Goal: Information Seeking & Learning: Understand process/instructions

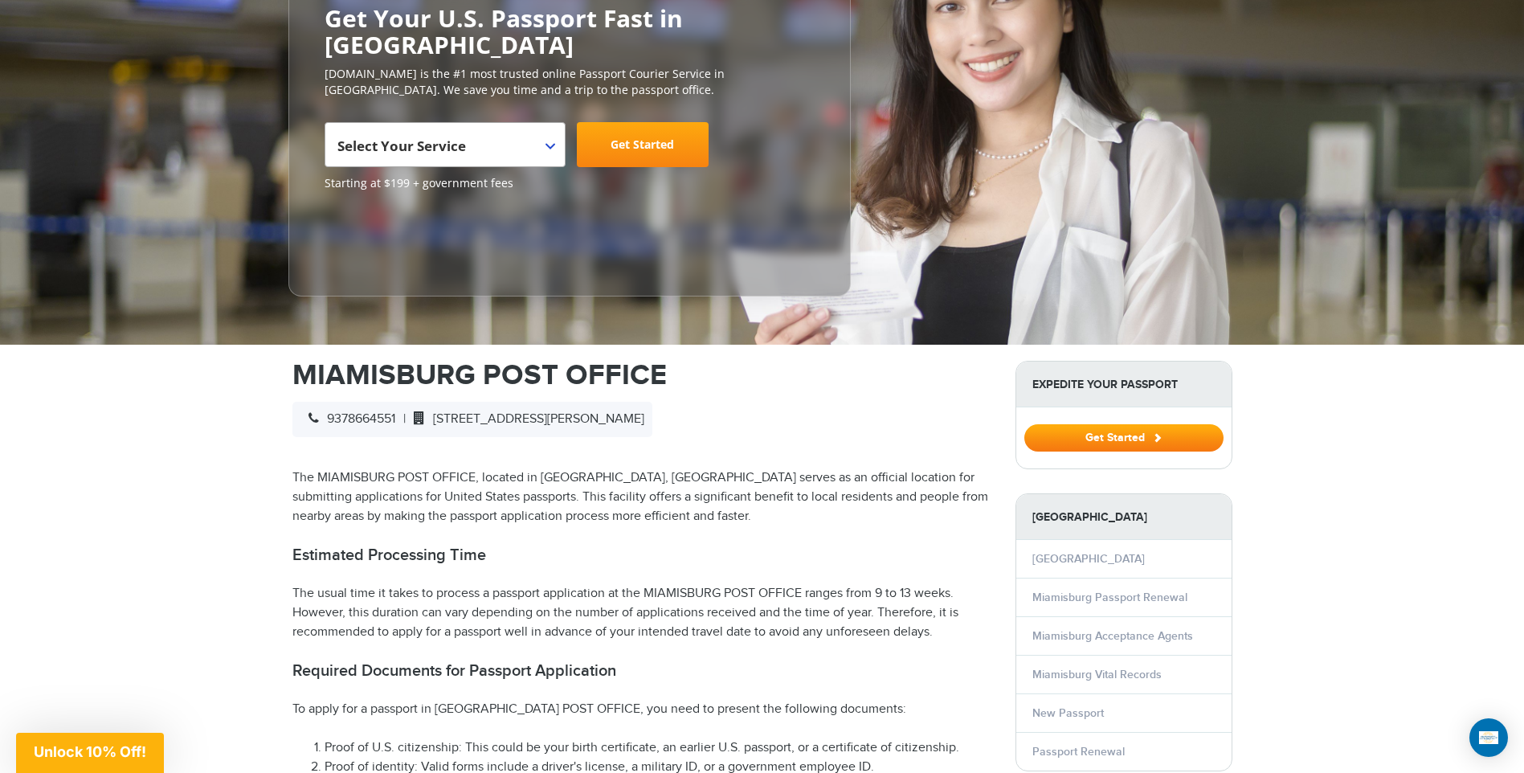
scroll to position [241, 0]
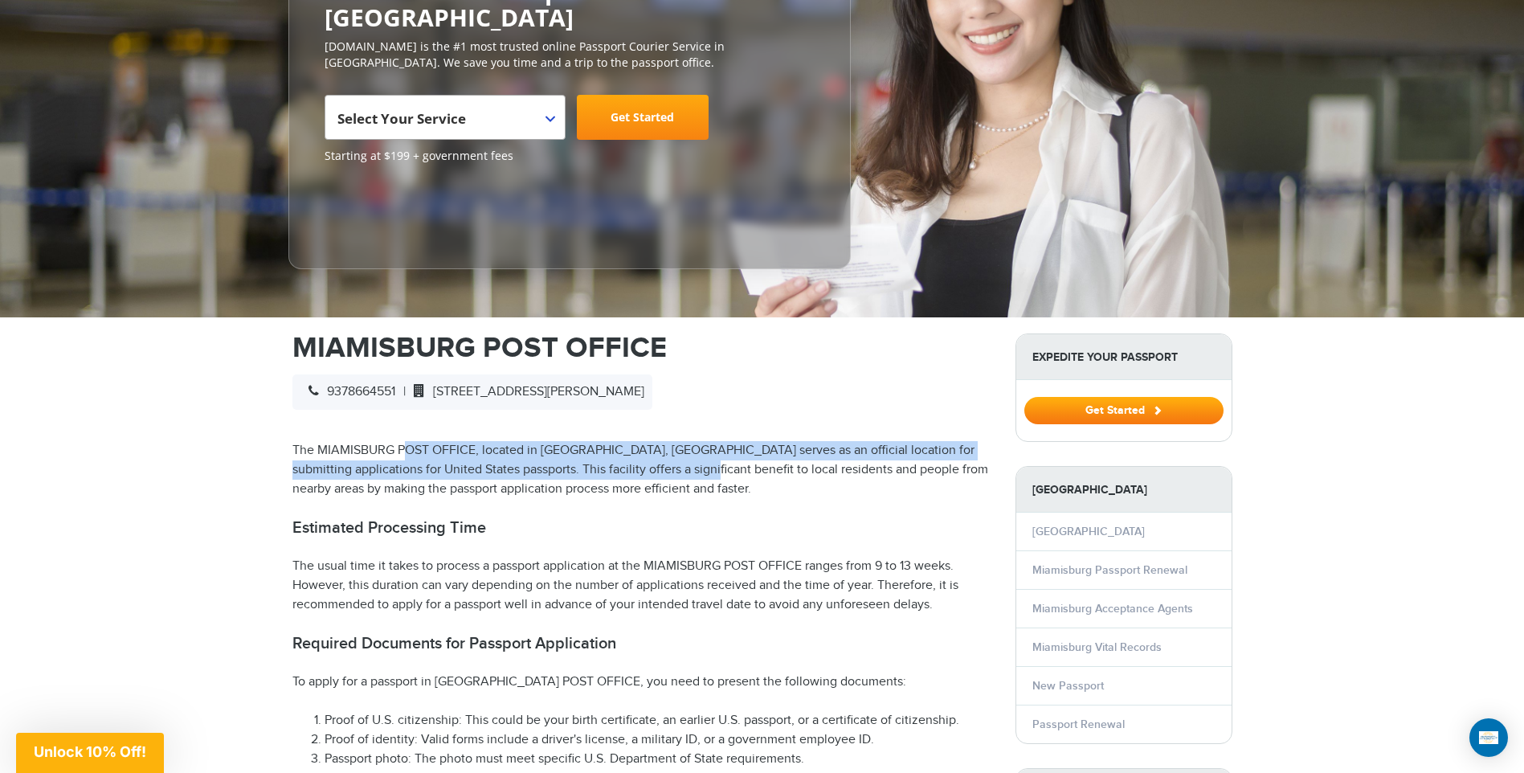
drag, startPoint x: 407, startPoint y: 445, endPoint x: 688, endPoint y: 478, distance: 283.2
click at [688, 478] on p "The MIAMISBURG POST OFFICE, located in [GEOGRAPHIC_DATA], [GEOGRAPHIC_DATA] ser…" at bounding box center [642, 470] width 699 height 58
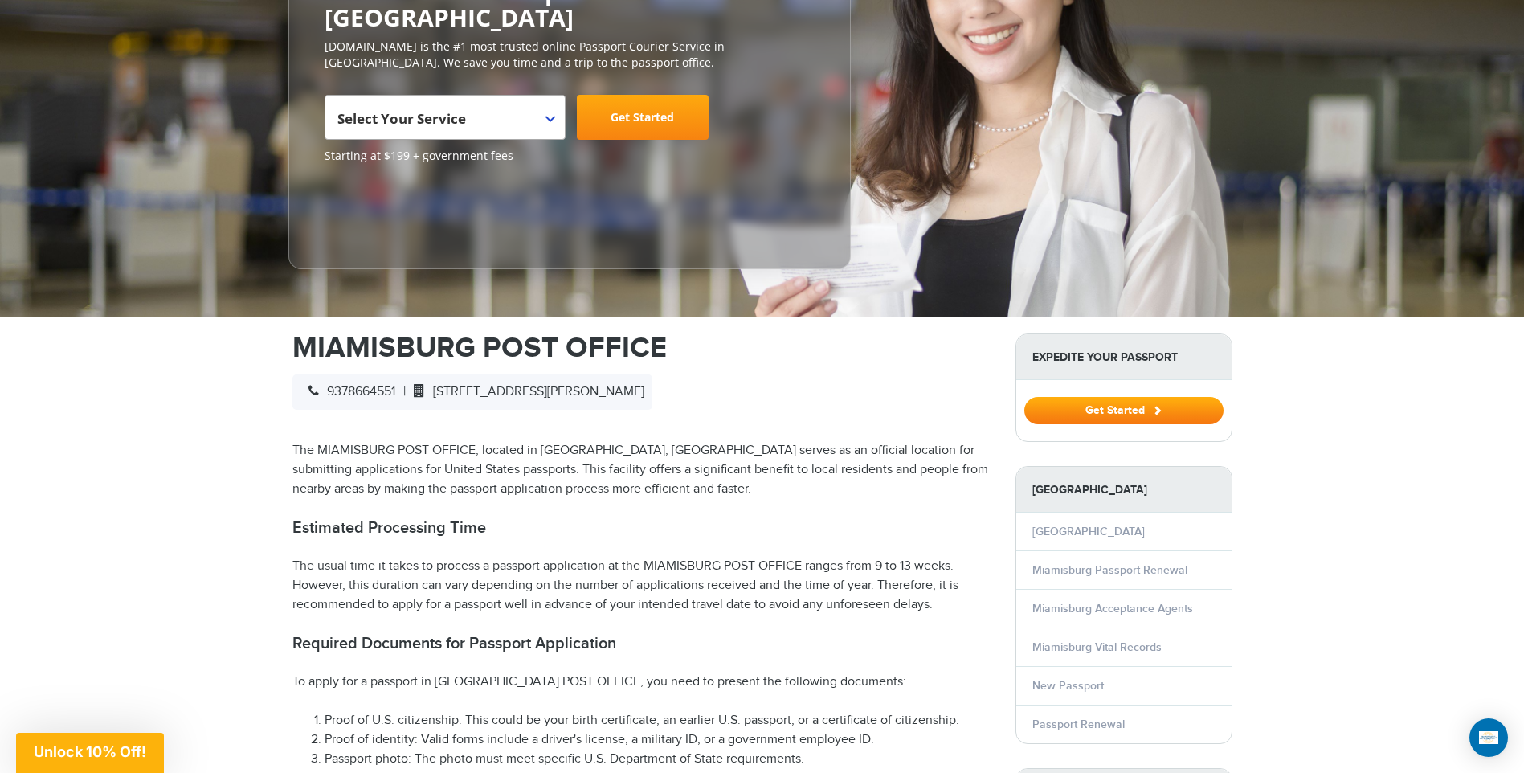
drag, startPoint x: 688, startPoint y: 478, endPoint x: 656, endPoint y: 500, distance: 38.8
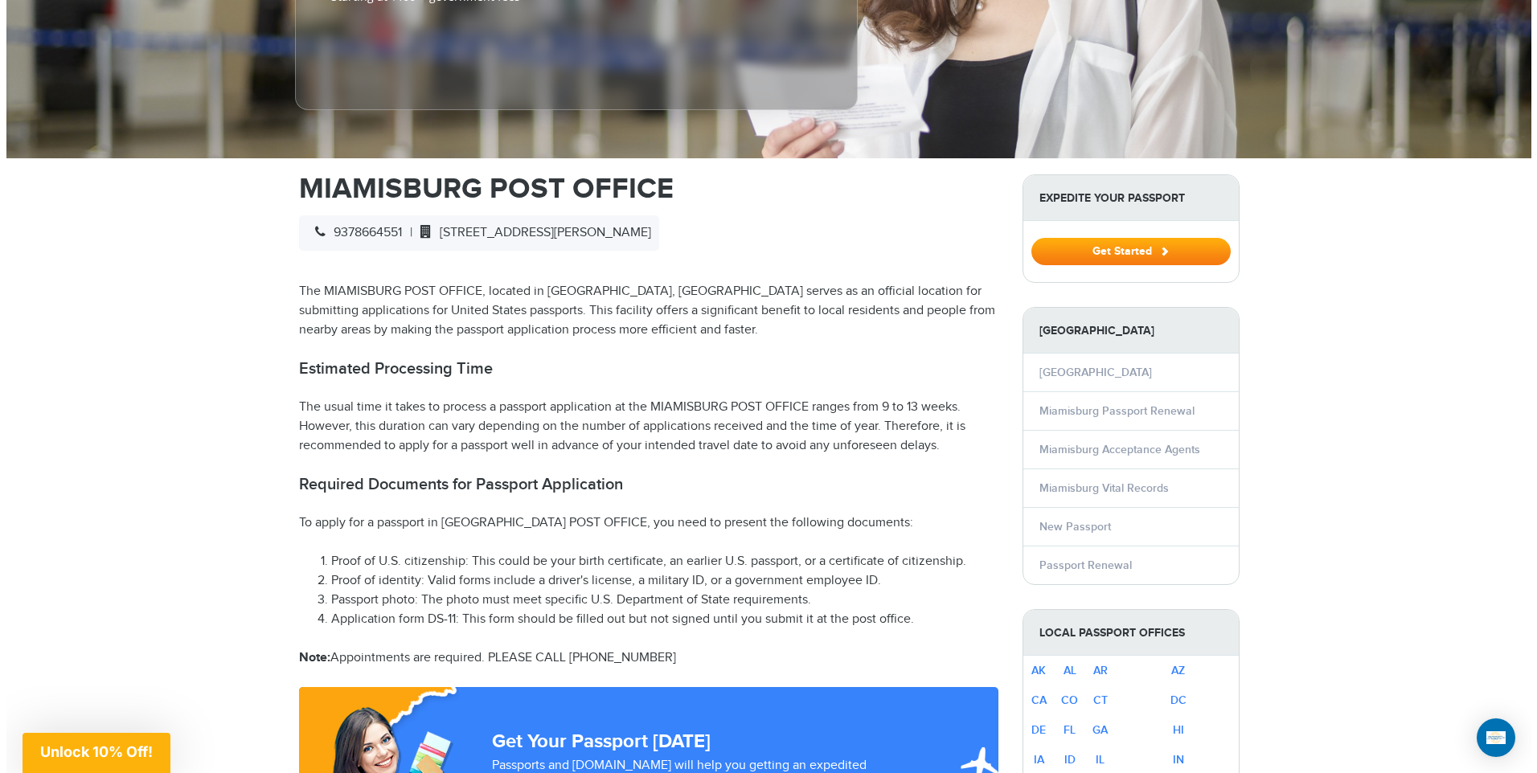
scroll to position [402, 0]
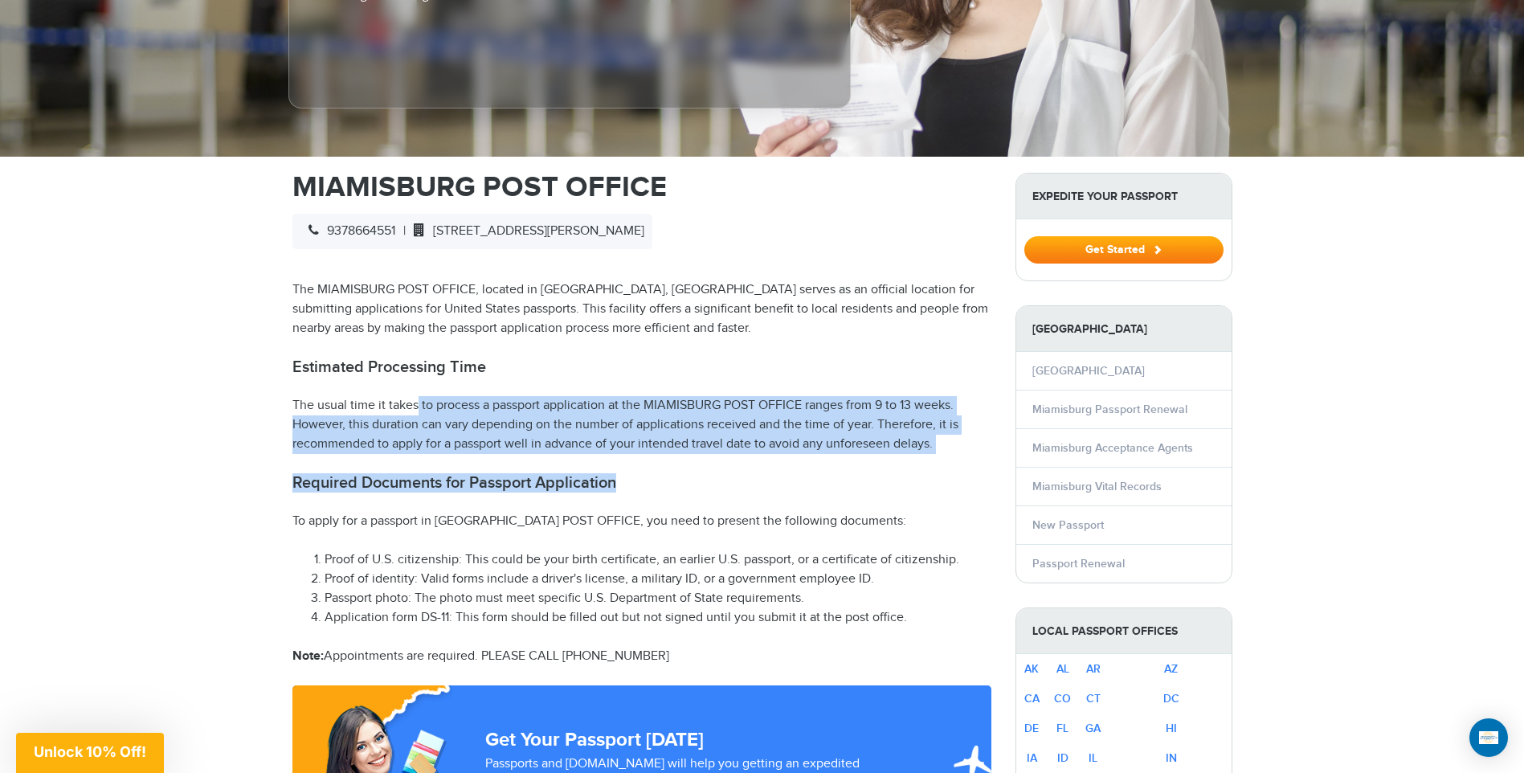
drag, startPoint x: 402, startPoint y: 403, endPoint x: 681, endPoint y: 465, distance: 285.8
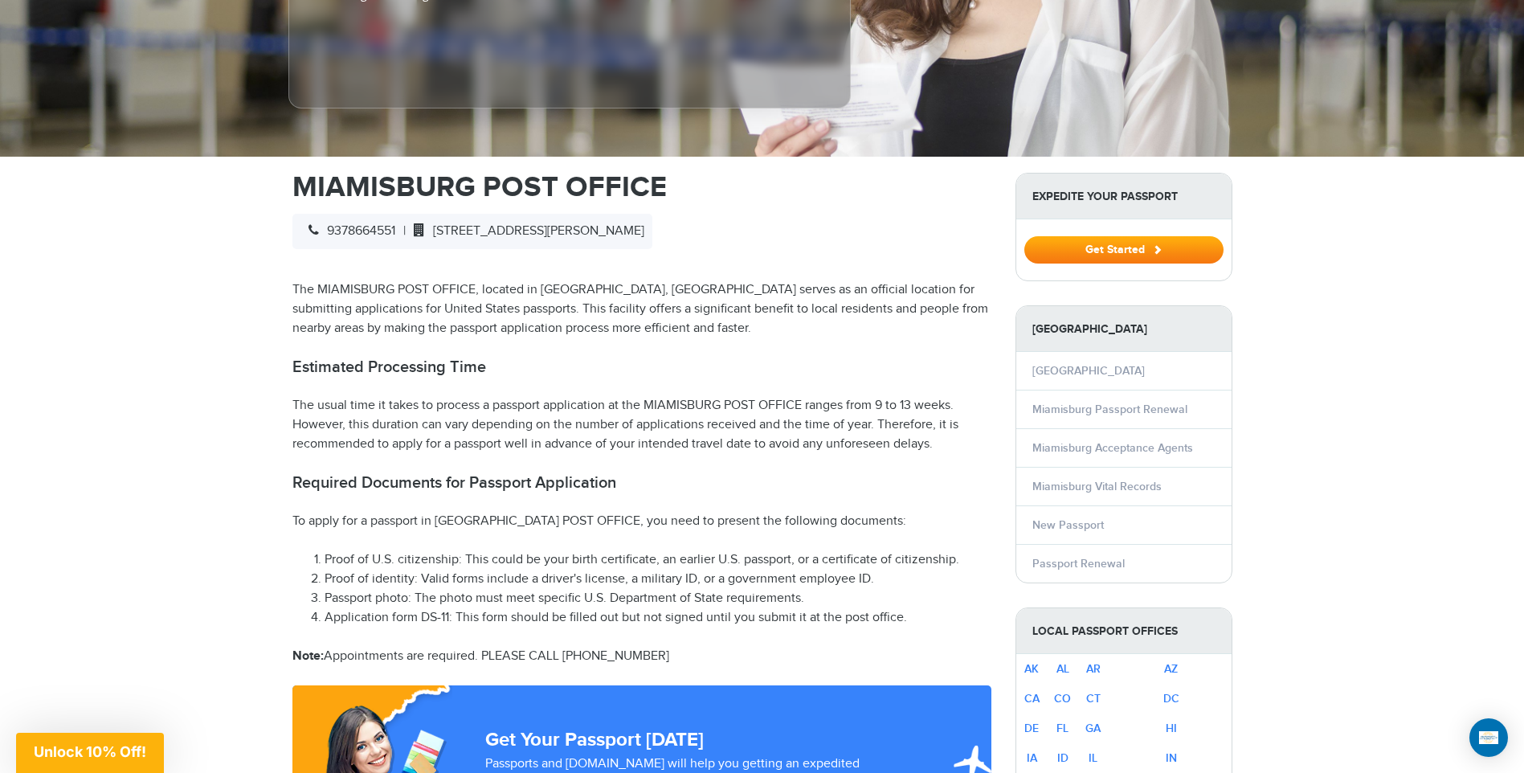
drag, startPoint x: 681, startPoint y: 465, endPoint x: 684, endPoint y: 514, distance: 49.1
click at [684, 514] on p "To apply for a passport in [GEOGRAPHIC_DATA] POST OFFICE, you need to present t…" at bounding box center [642, 521] width 699 height 19
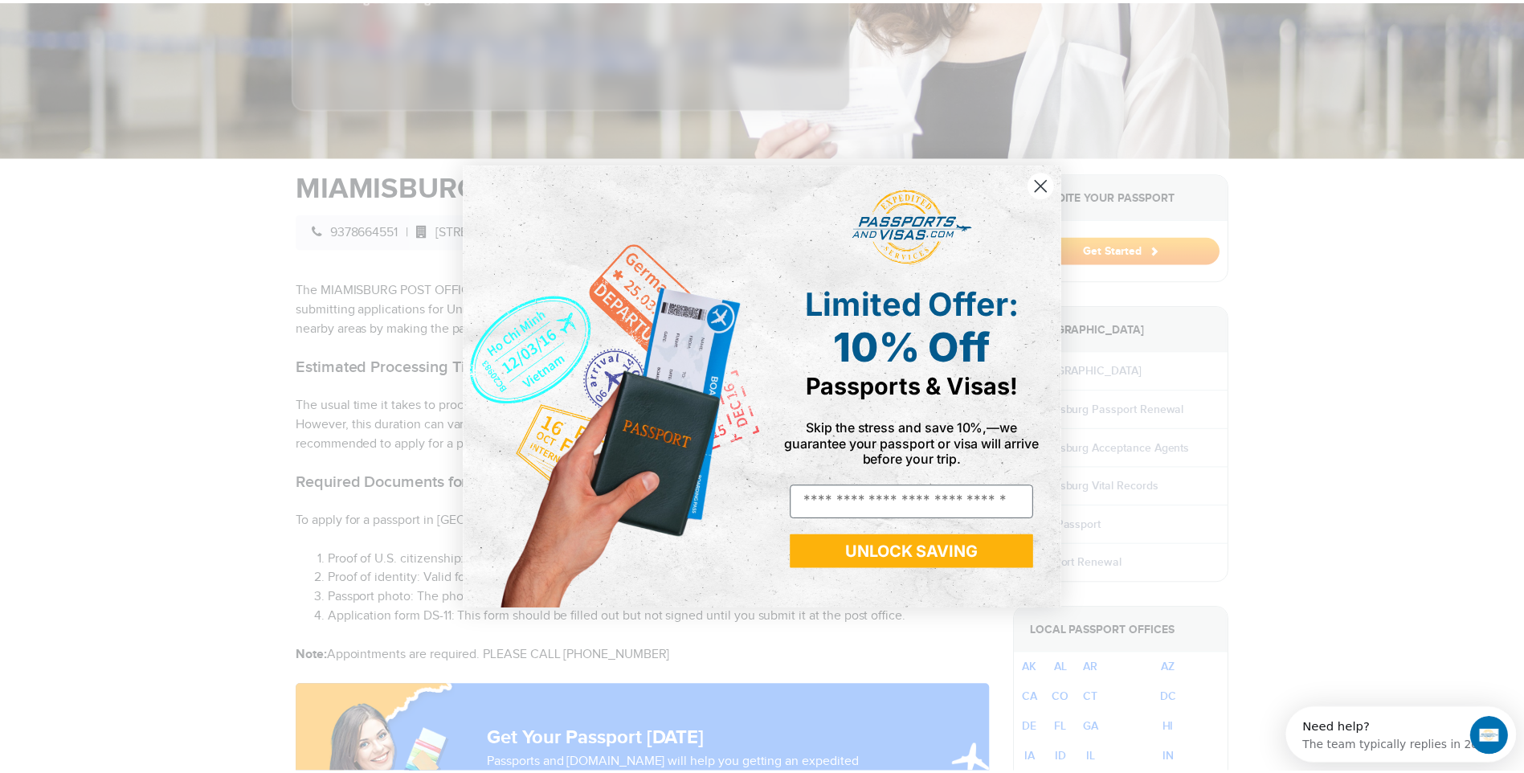
scroll to position [0, 0]
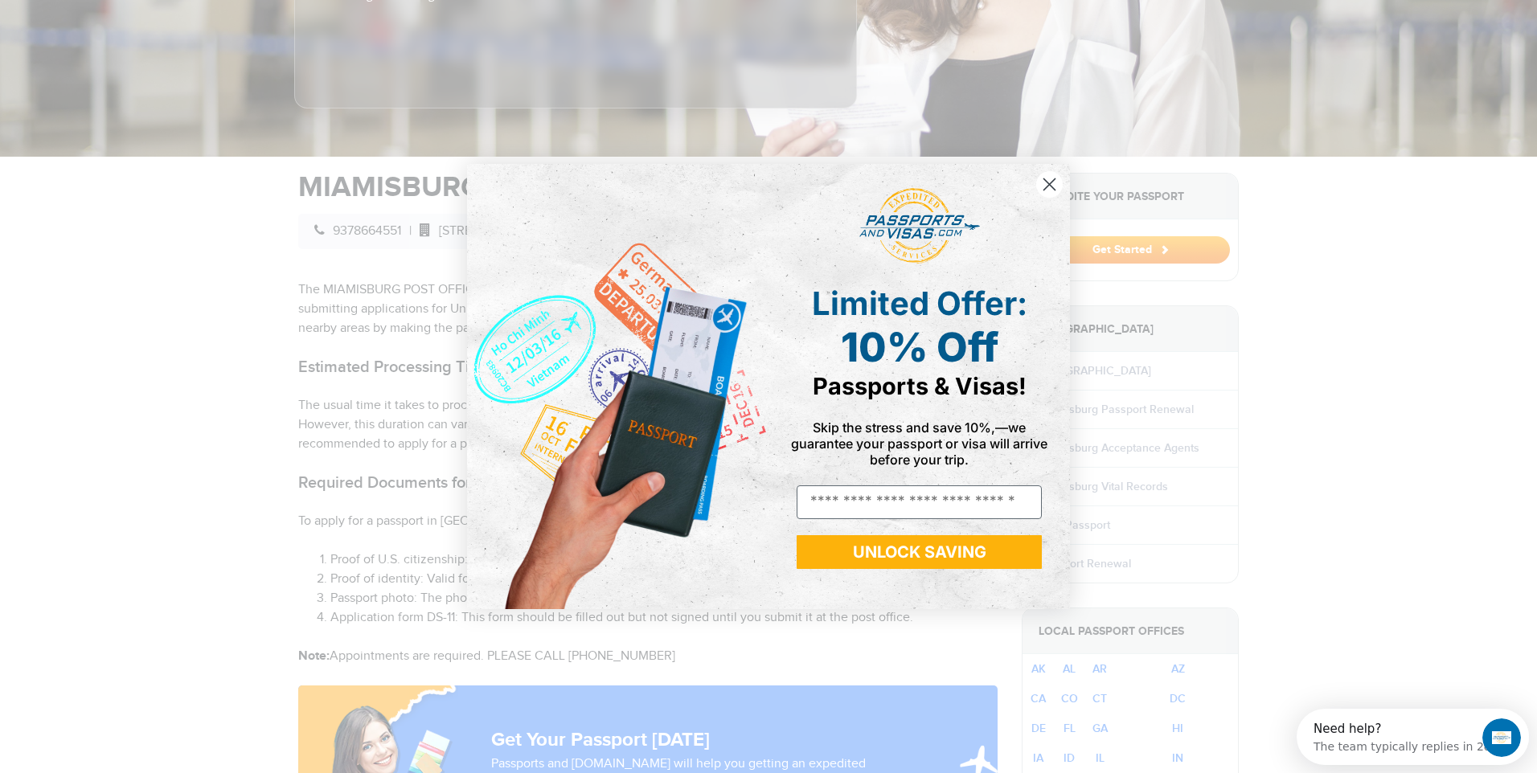
click at [1042, 182] on circle "Close dialog" at bounding box center [1049, 184] width 27 height 27
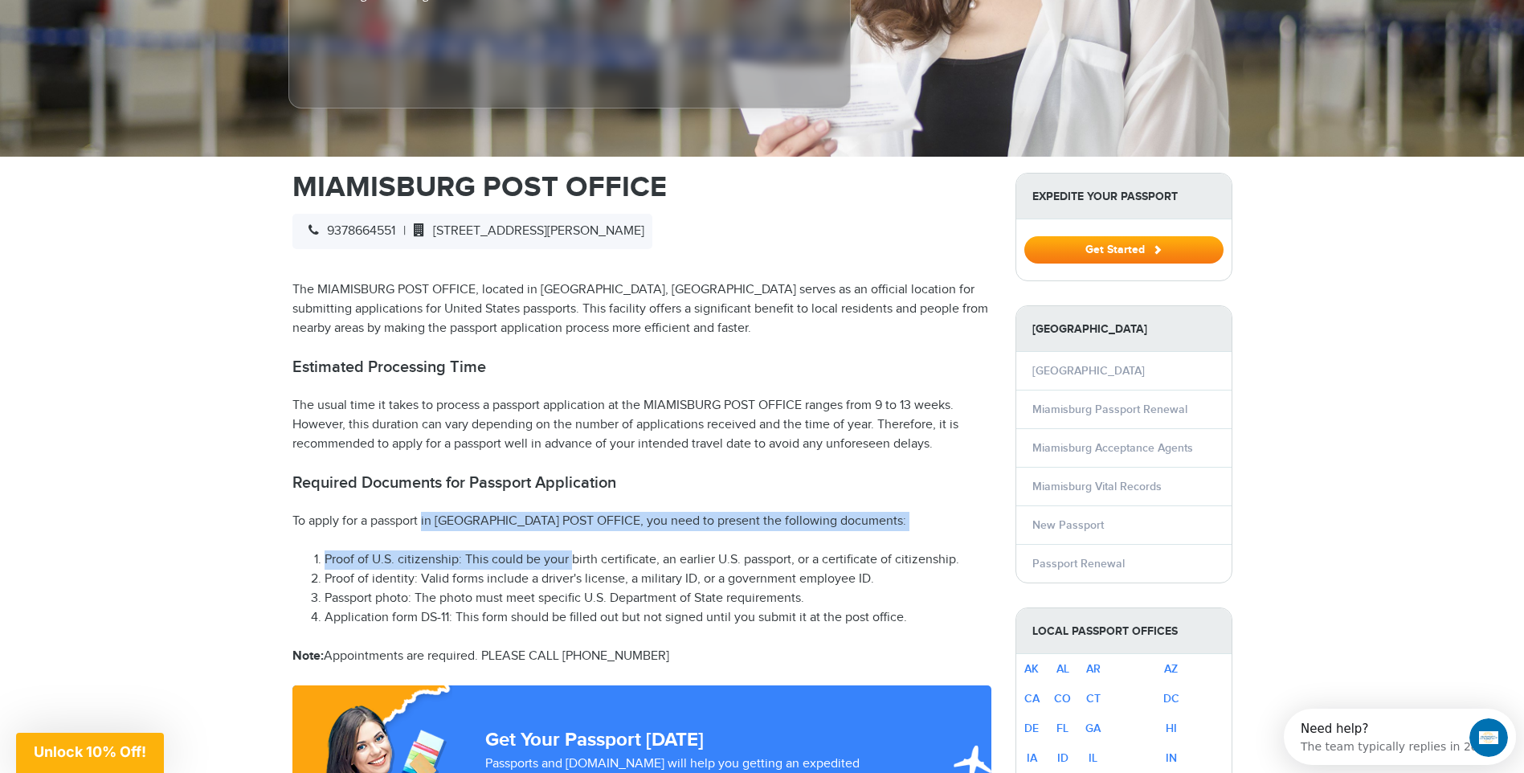
drag, startPoint x: 506, startPoint y: 539, endPoint x: 575, endPoint y: 550, distance: 69.2
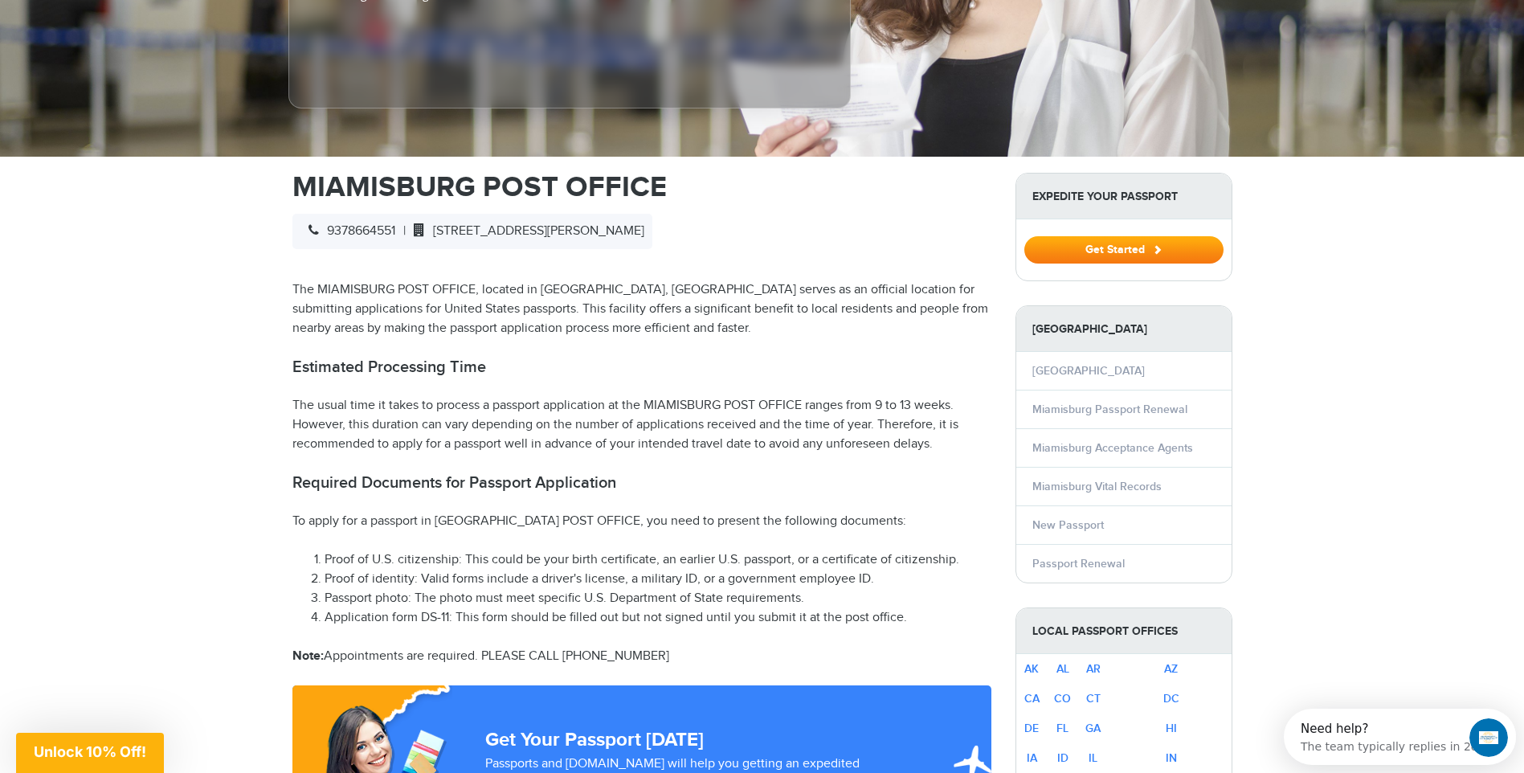
drag, startPoint x: 575, startPoint y: 550, endPoint x: 525, endPoint y: 612, distance: 79.4
click at [525, 612] on li "Application form DS-11: This form should be filled out but not signed until you…" at bounding box center [658, 617] width 667 height 19
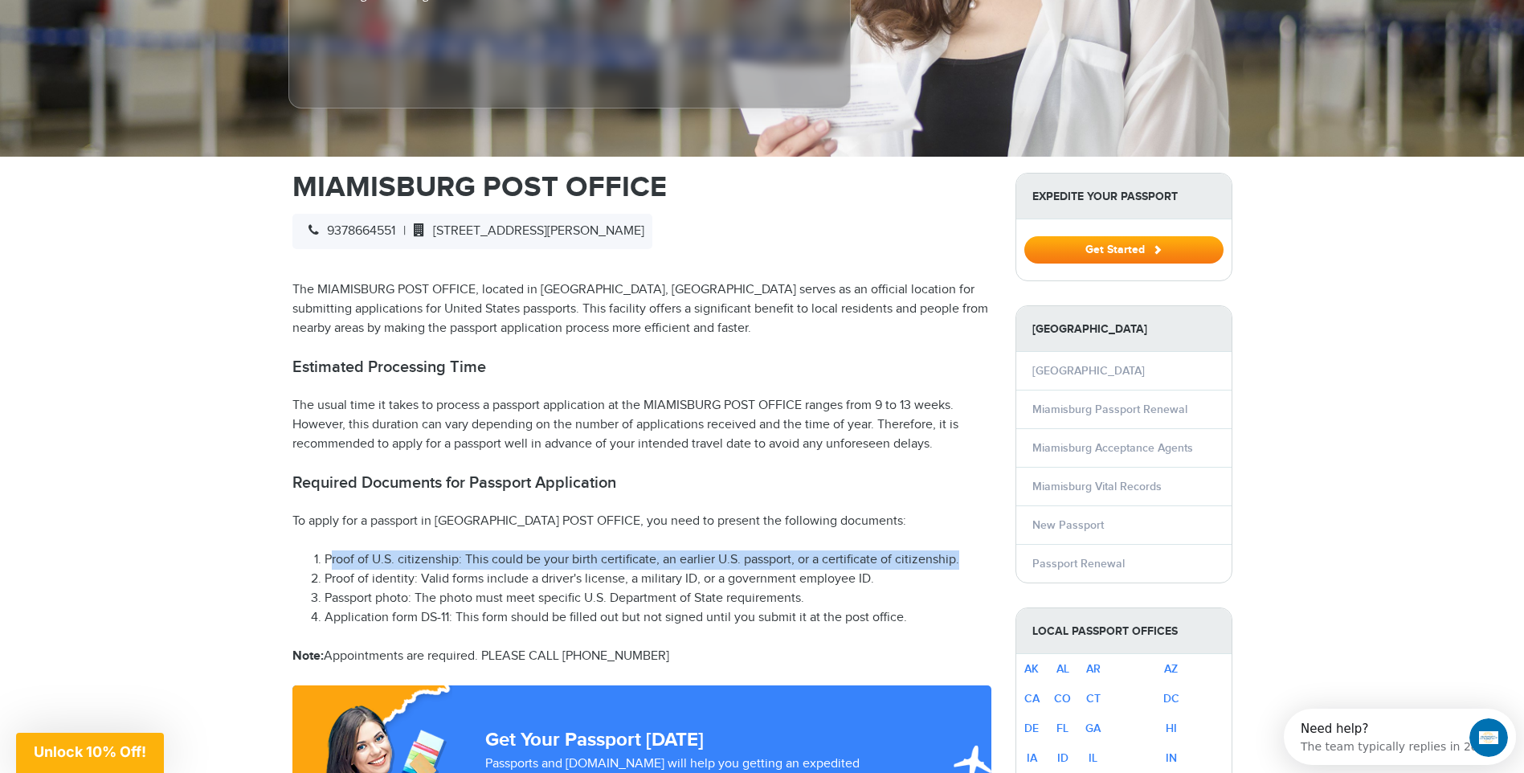
drag, startPoint x: 358, startPoint y: 545, endPoint x: 961, endPoint y: 564, distance: 603.8
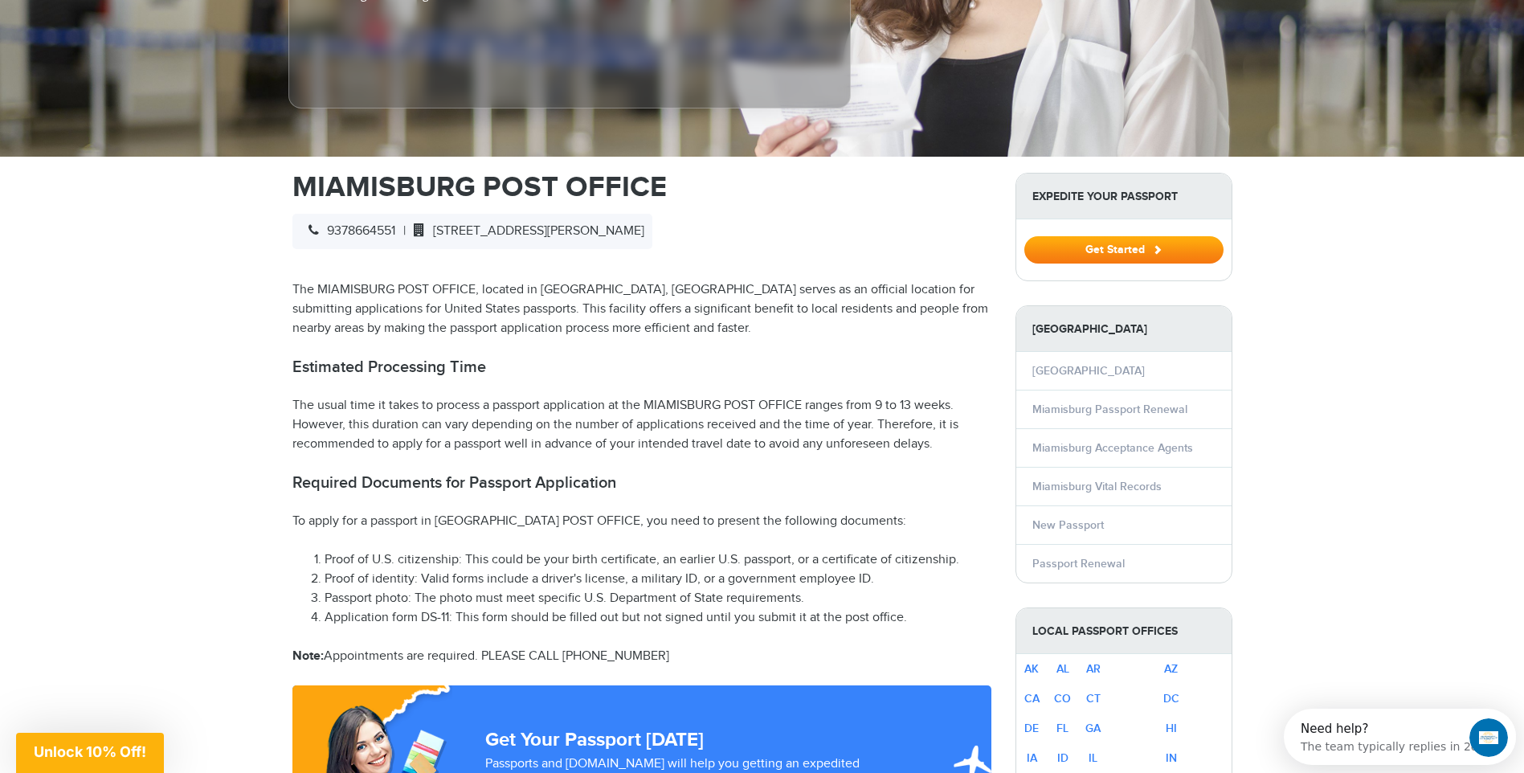
drag, startPoint x: 961, startPoint y: 564, endPoint x: 840, endPoint y: 579, distance: 122.2
click at [840, 579] on li "Proof of identity: Valid forms include a driver's license, a military ID, or a …" at bounding box center [658, 579] width 667 height 19
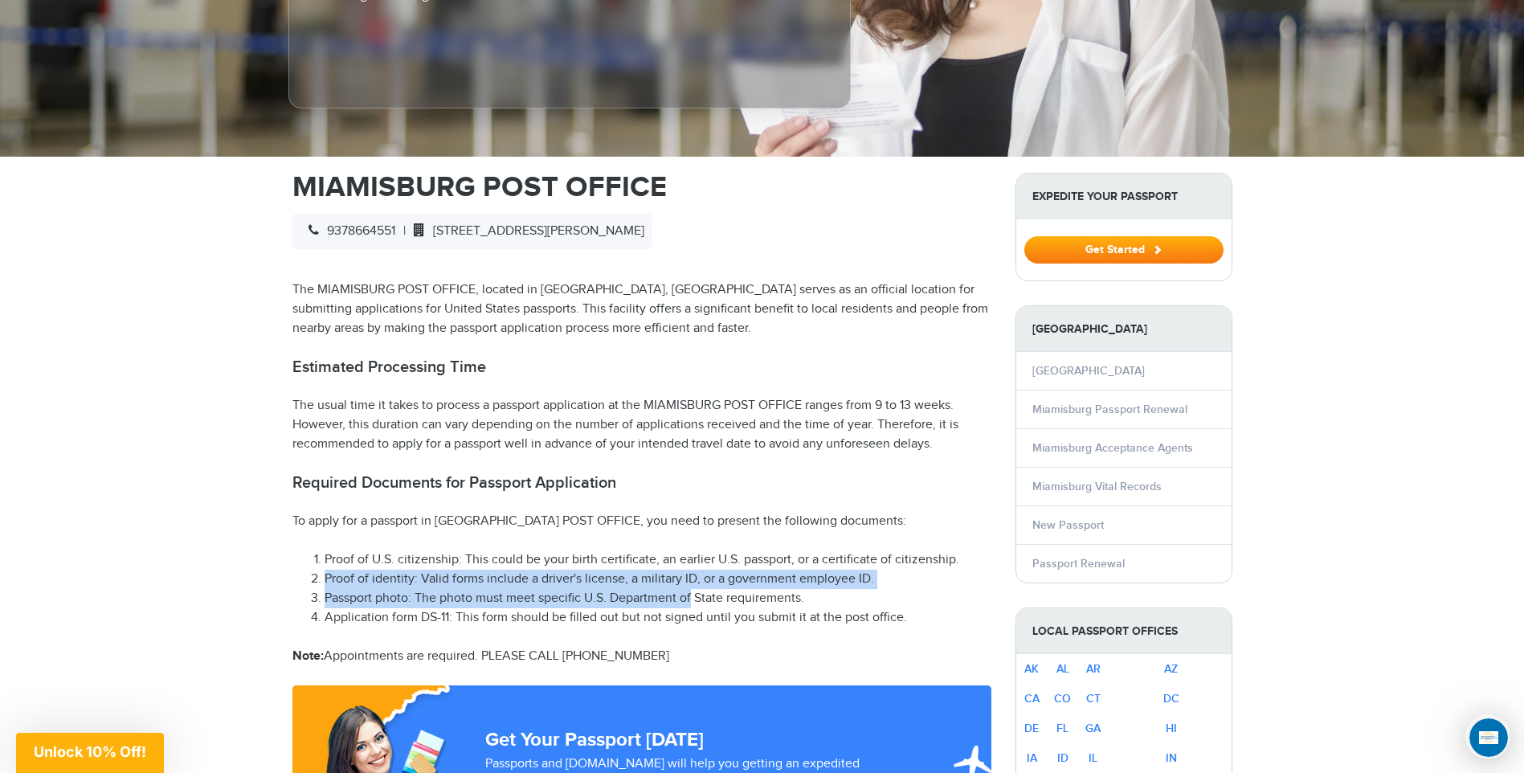
drag, startPoint x: 398, startPoint y: 587, endPoint x: 701, endPoint y: 592, distance: 303.0
click at [701, 592] on ol "Proof of U.S. citizenship: This could be your birth certificate, an earlier U.S…" at bounding box center [642, 588] width 699 height 77
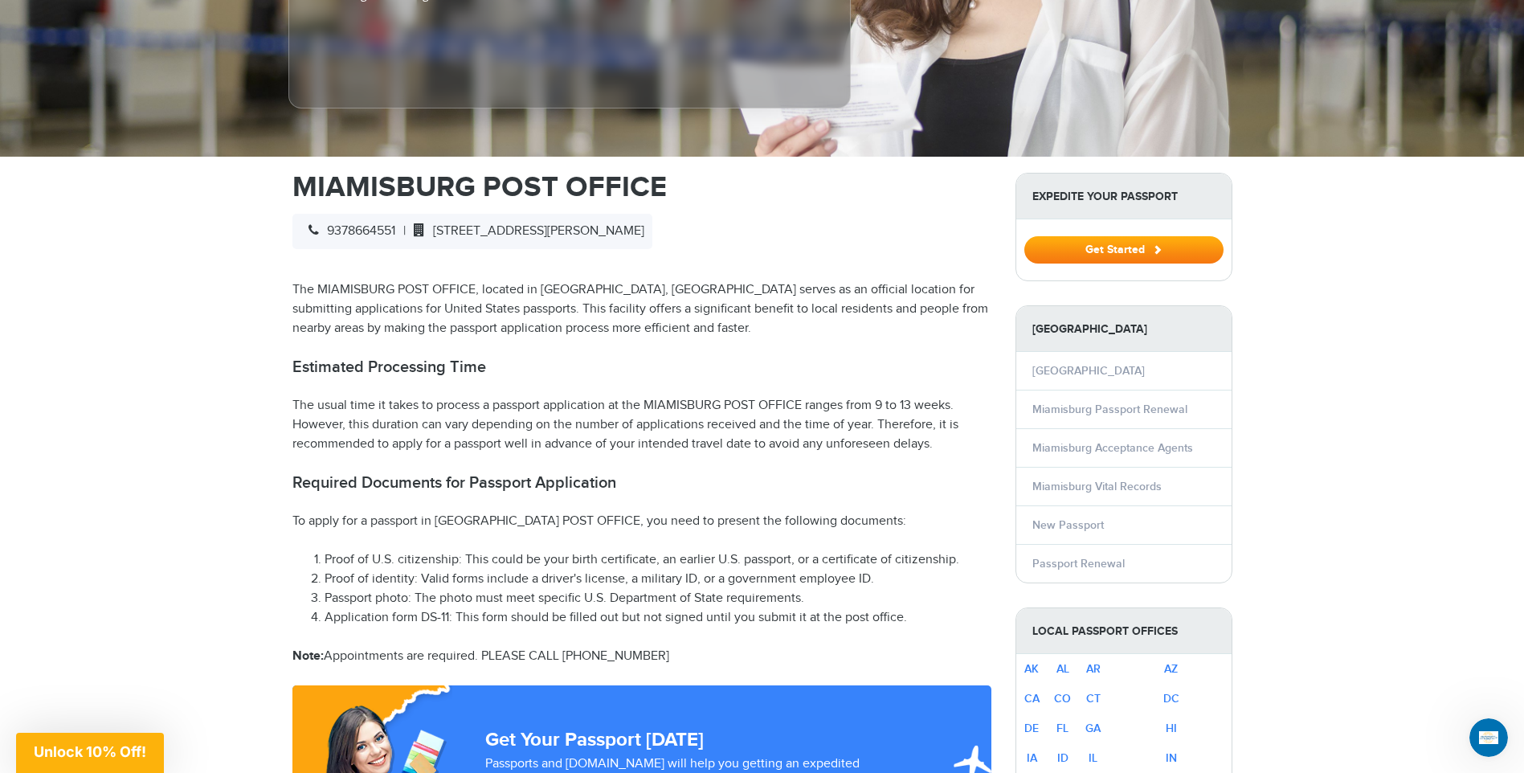
drag, startPoint x: 701, startPoint y: 592, endPoint x: 689, endPoint y: 620, distance: 30.6
click at [689, 620] on li "Application form DS-11: This form should be filled out but not signed until you…" at bounding box center [658, 617] width 667 height 19
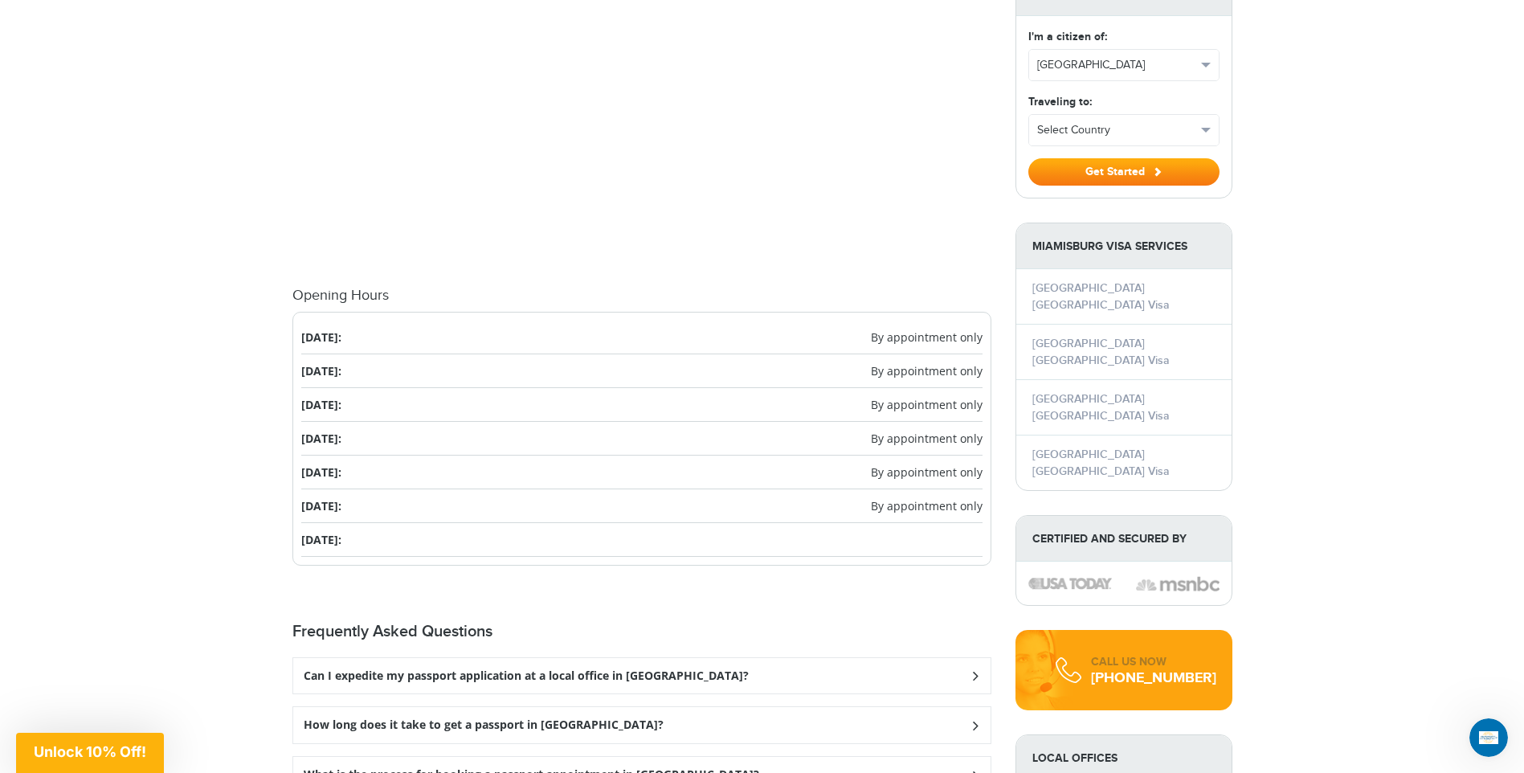
scroll to position [1527, 0]
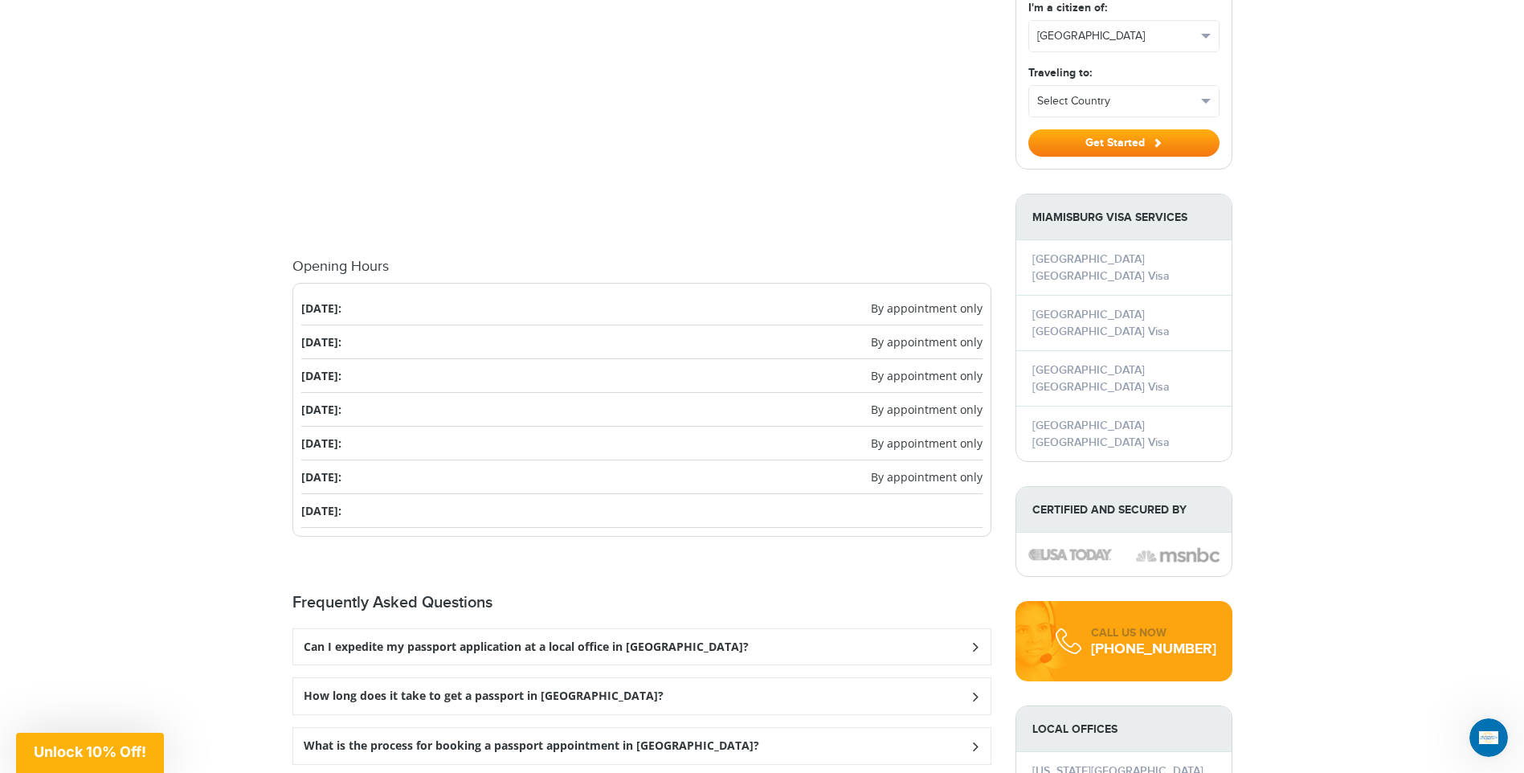
click at [600, 503] on li "[DATE]:" at bounding box center [641, 511] width 681 height 34
click at [561, 485] on li "[DATE]: By appointment only" at bounding box center [641, 477] width 681 height 34
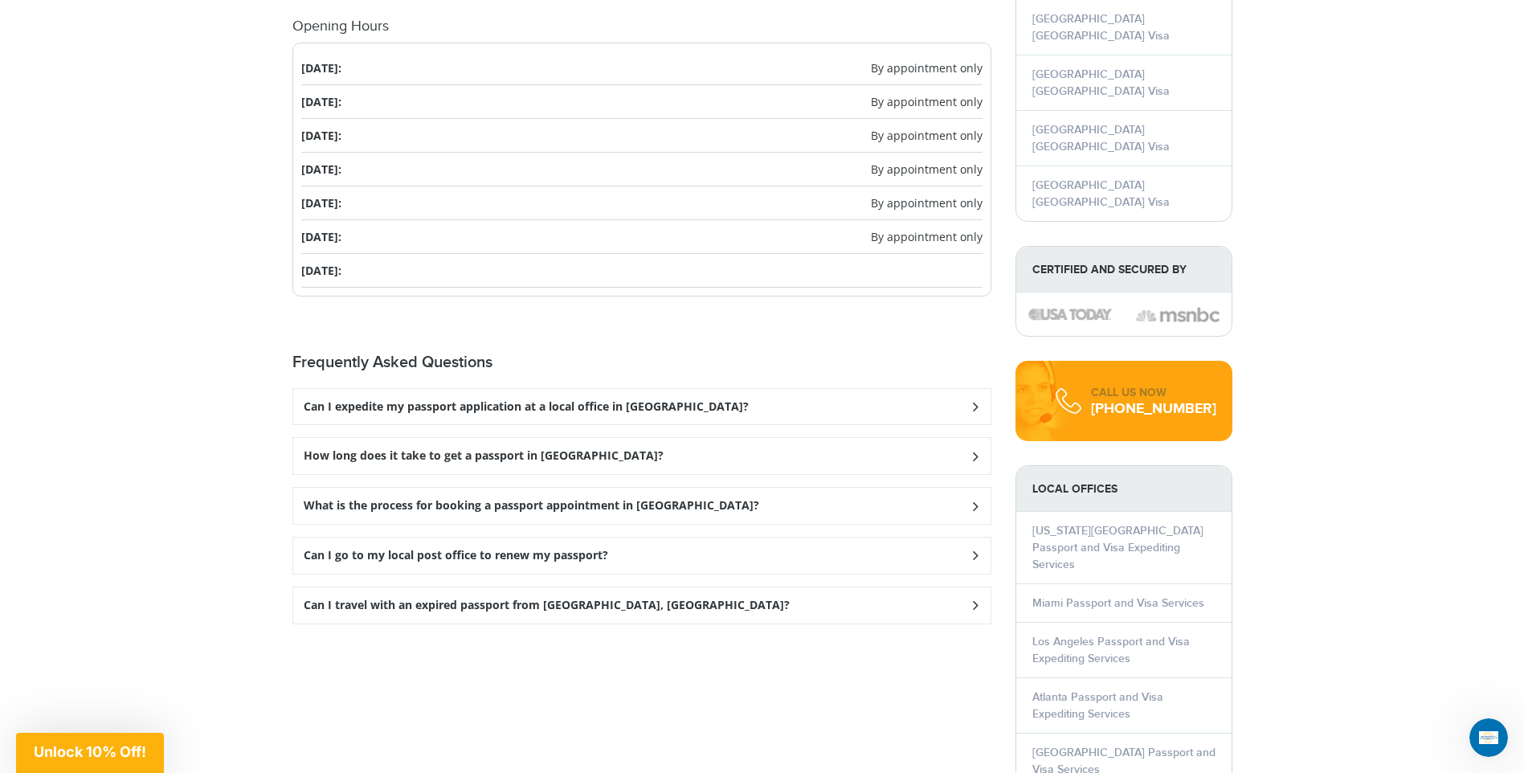
scroll to position [1768, 0]
click at [662, 424] on div "How long does it take to get a passport in [GEOGRAPHIC_DATA]?" at bounding box center [642, 406] width 698 height 36
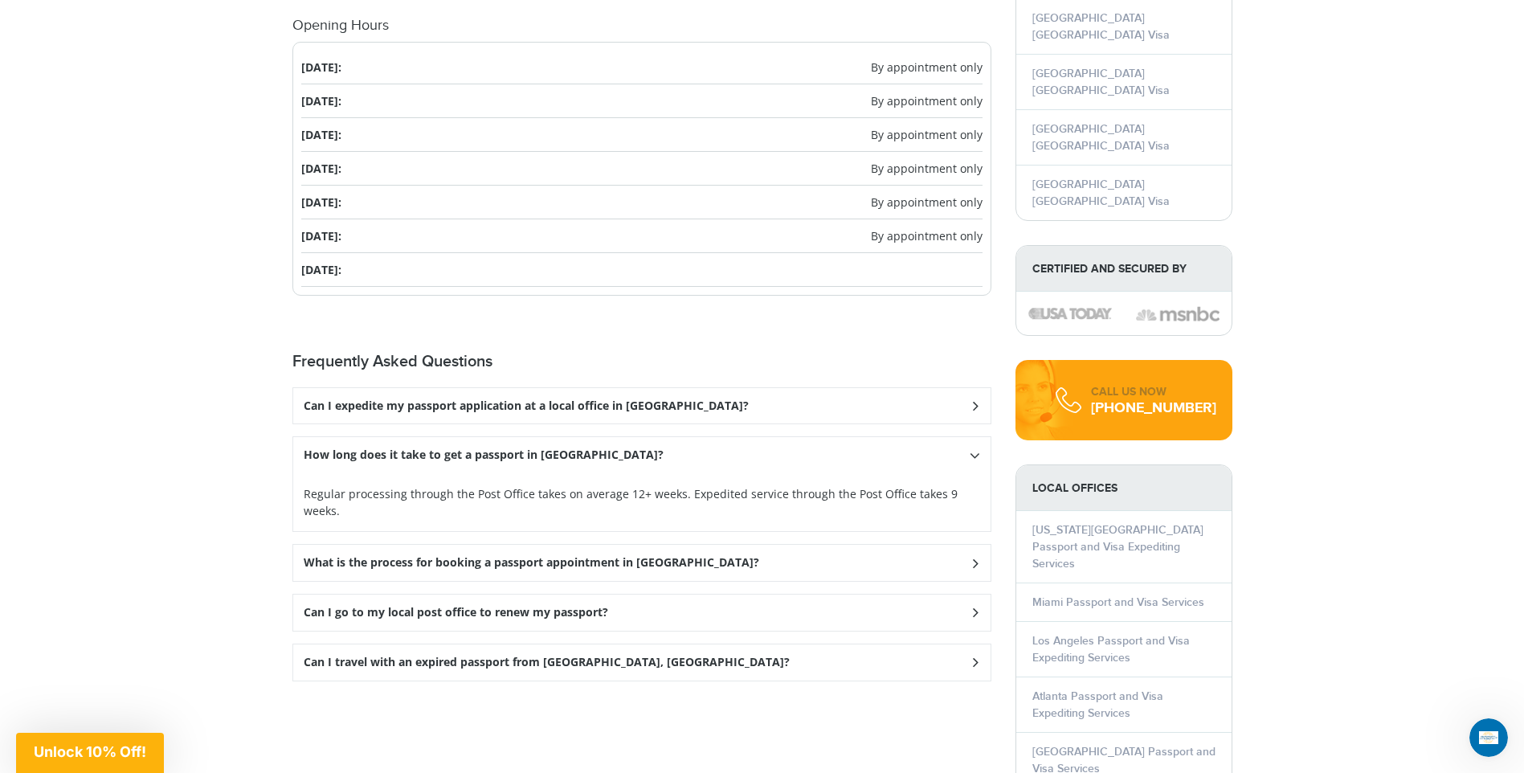
click at [662, 424] on div "How long does it take to get a passport in [GEOGRAPHIC_DATA]?" at bounding box center [642, 406] width 698 height 36
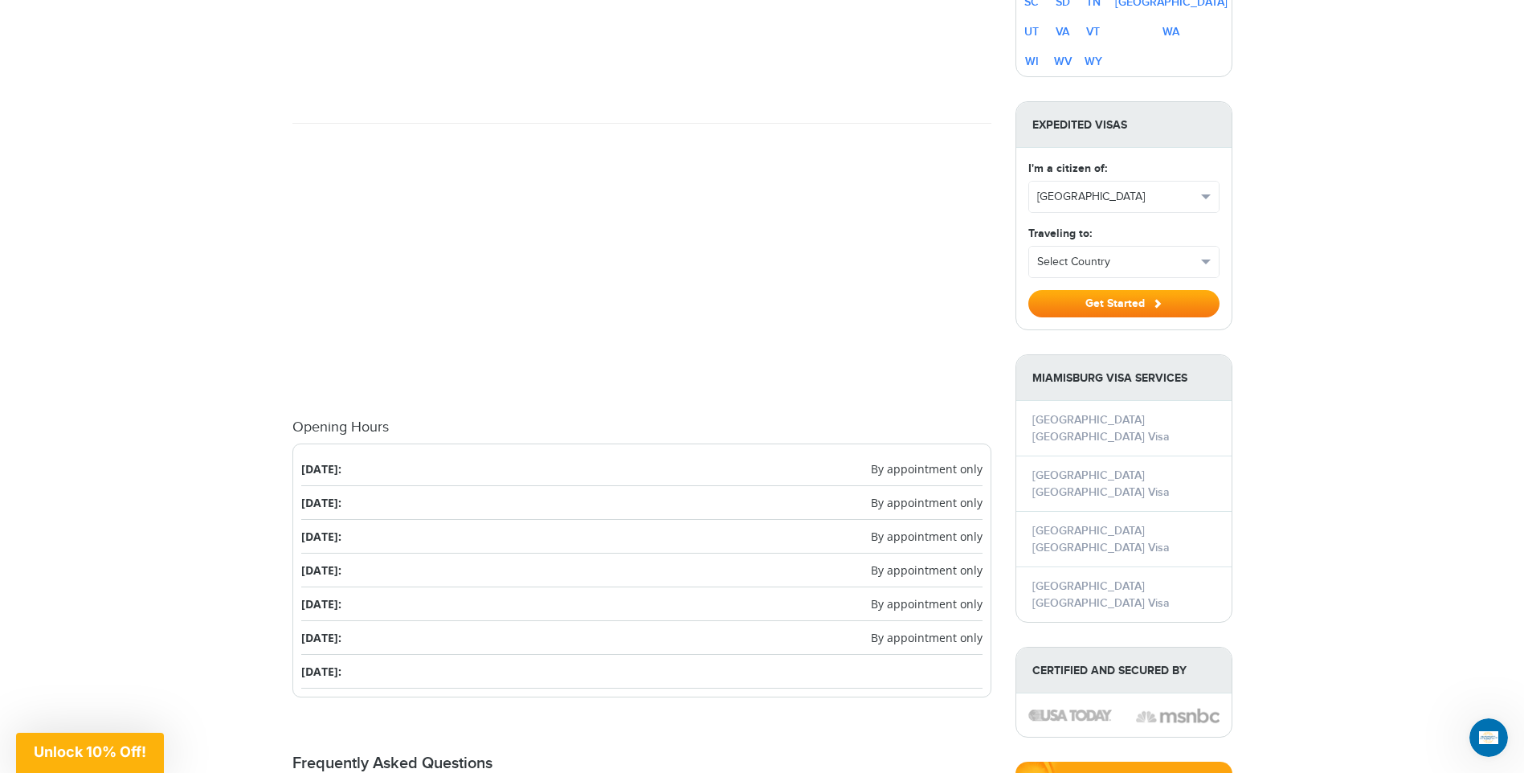
scroll to position [1286, 0]
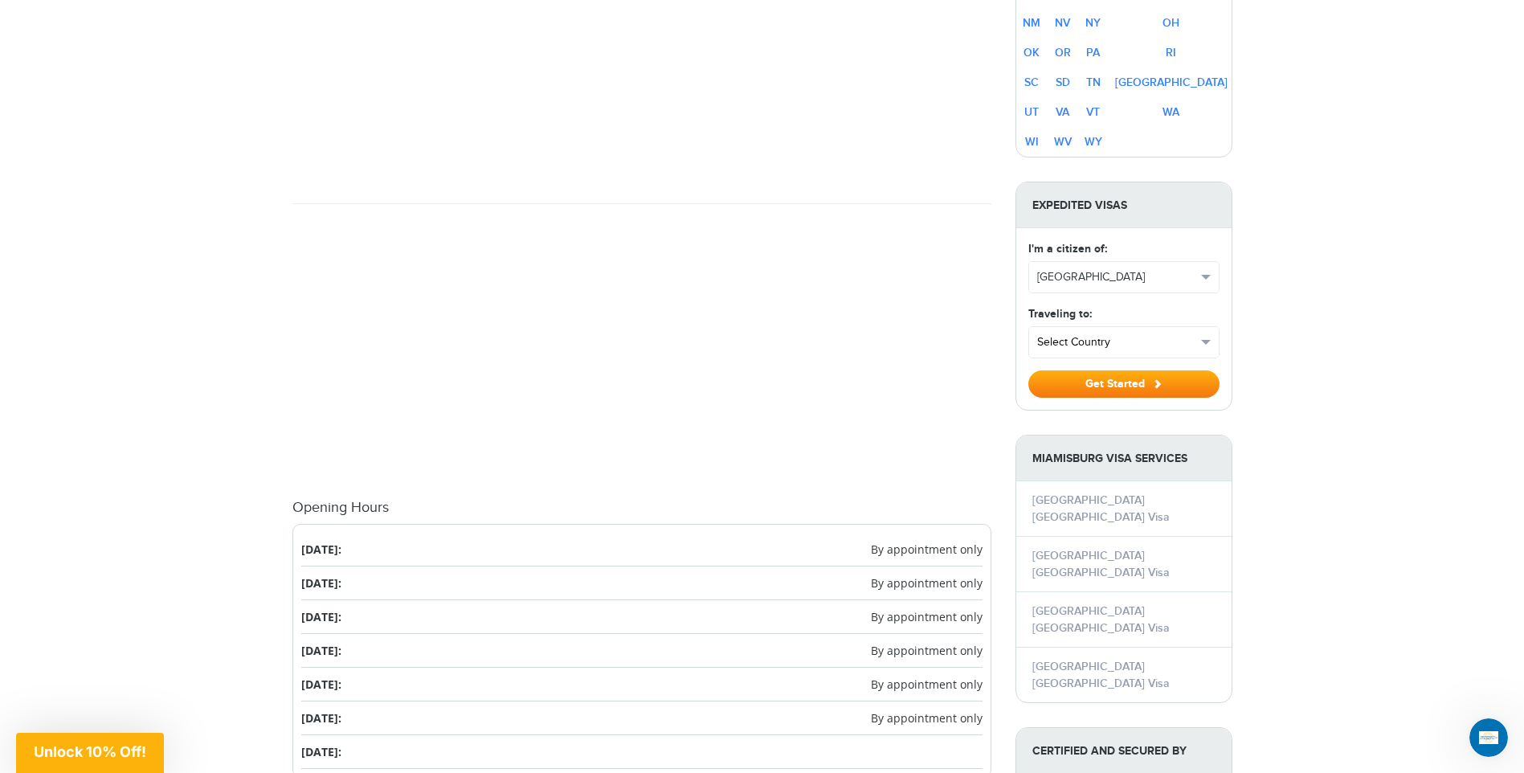
click at [1136, 346] on span "Select Country" at bounding box center [1116, 342] width 159 height 16
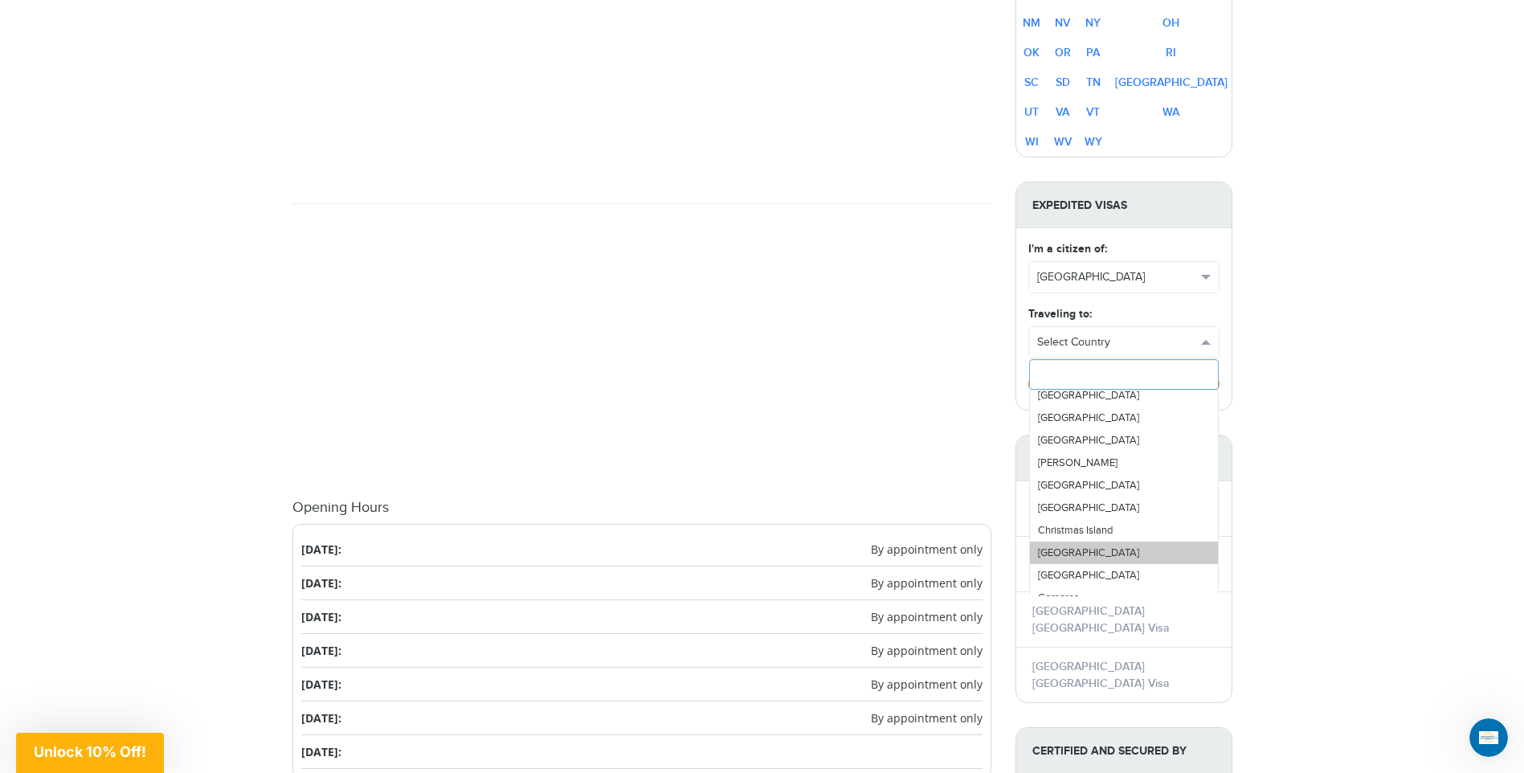
scroll to position [804, 0]
click at [1310, 463] on div "[PHONE_NUMBER] Passports & [DOMAIN_NAME] Login Check Status Passports Passport …" at bounding box center [762, 272] width 1524 height 3117
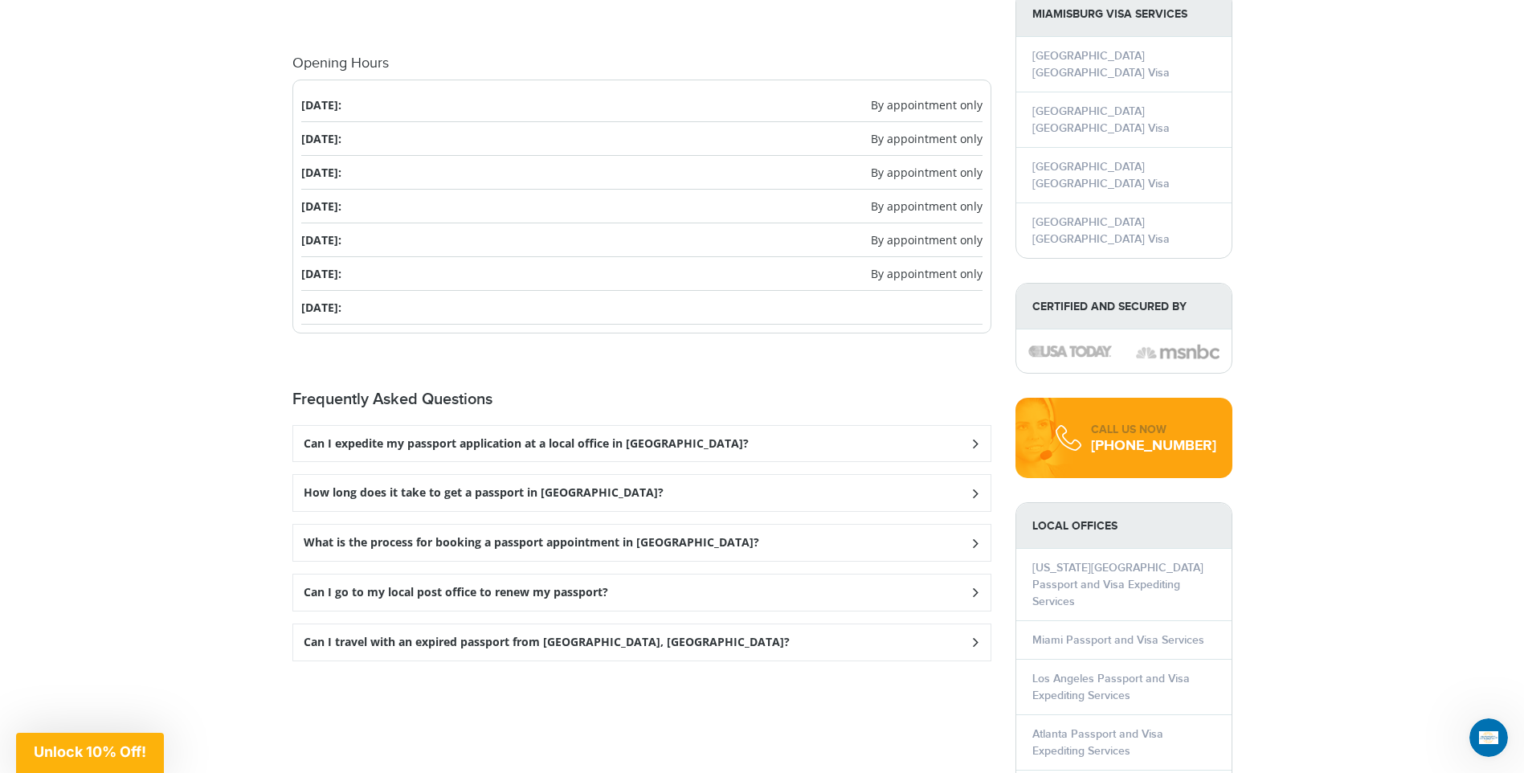
scroll to position [1768, 0]
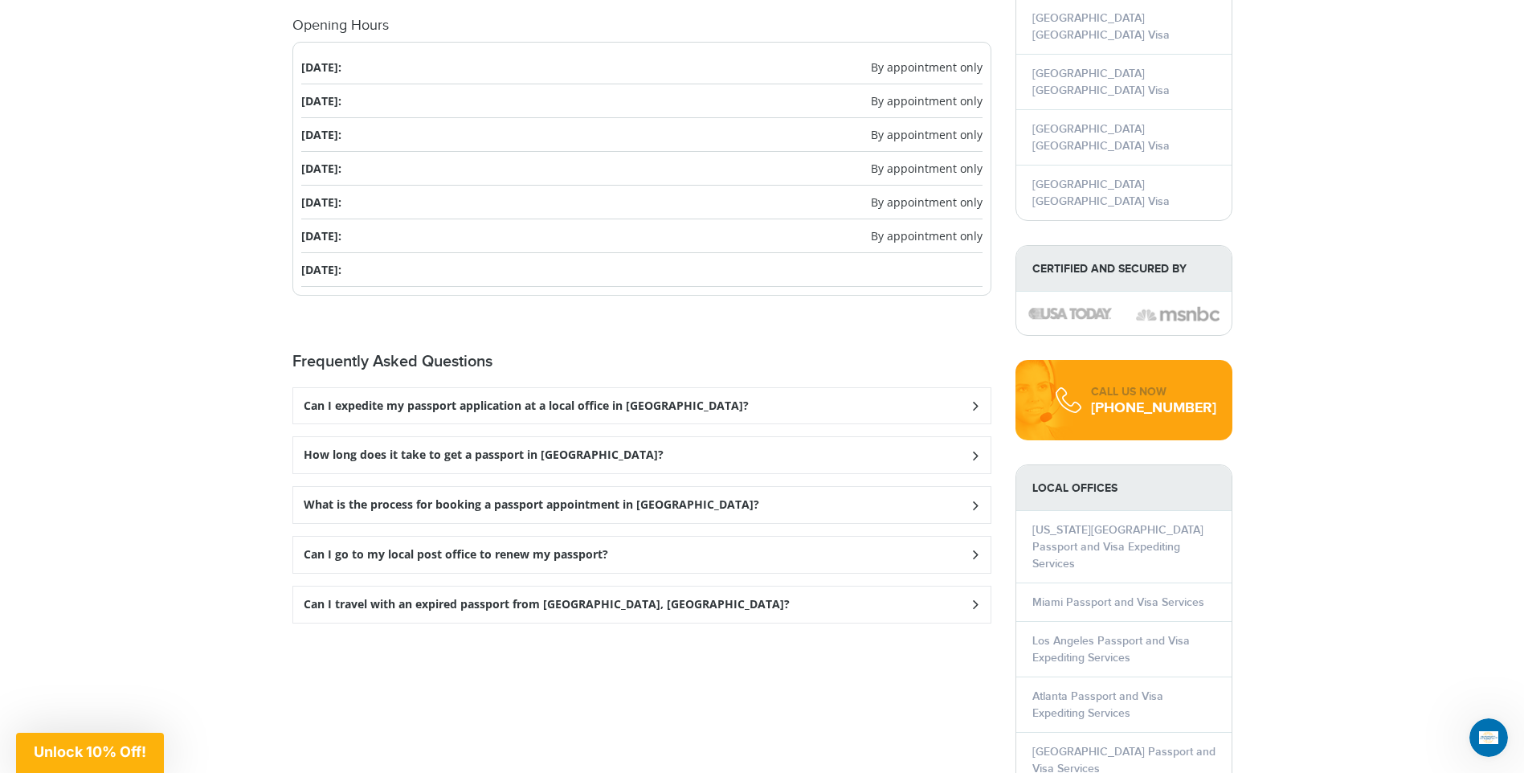
click at [819, 399] on div "Can I expedite my passport application at a local office in [GEOGRAPHIC_DATA]?" at bounding box center [642, 406] width 698 height 36
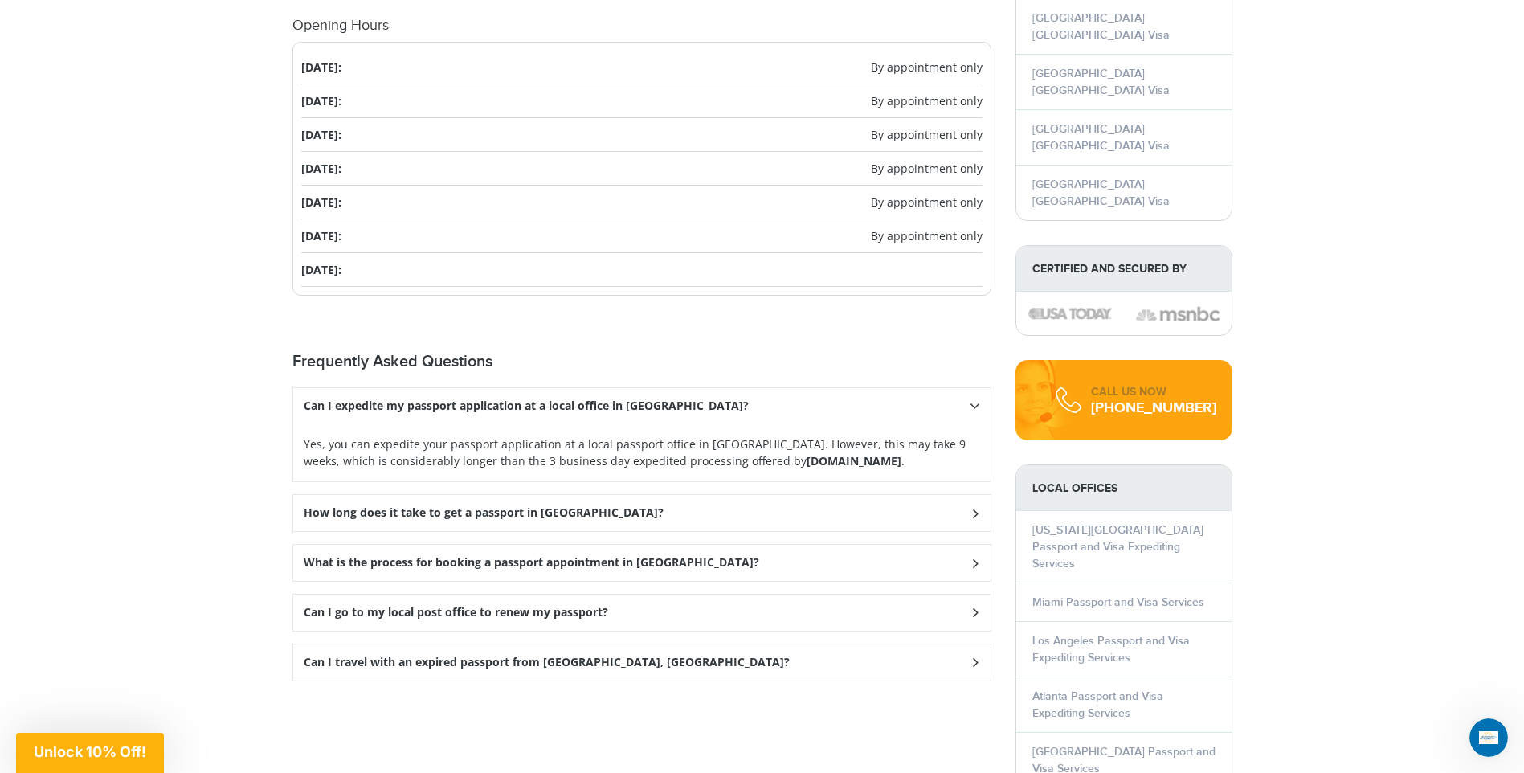
click at [819, 399] on div "Can I expedite my passport application at a local office in [GEOGRAPHIC_DATA]?" at bounding box center [642, 406] width 698 height 36
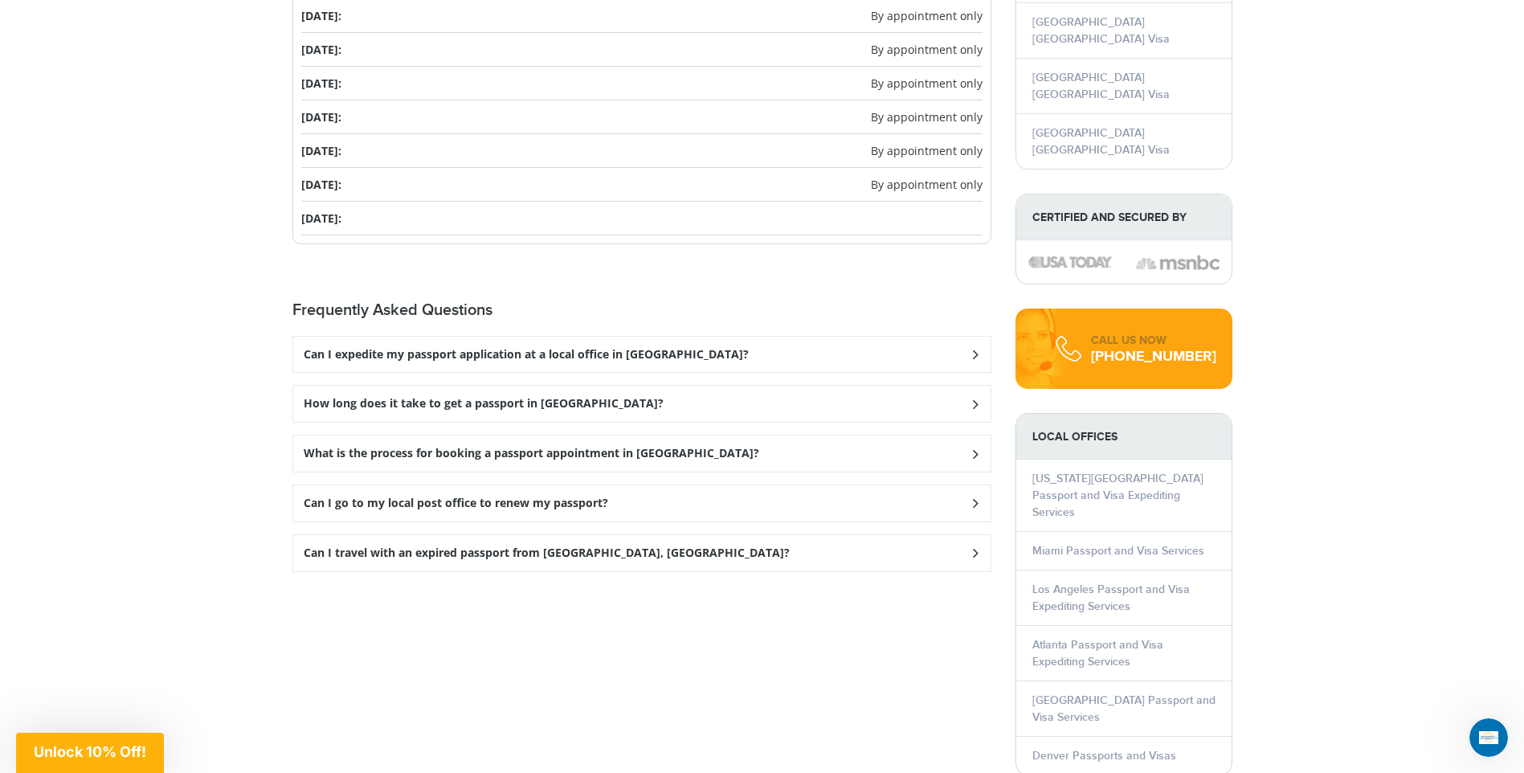
scroll to position [1848, 0]
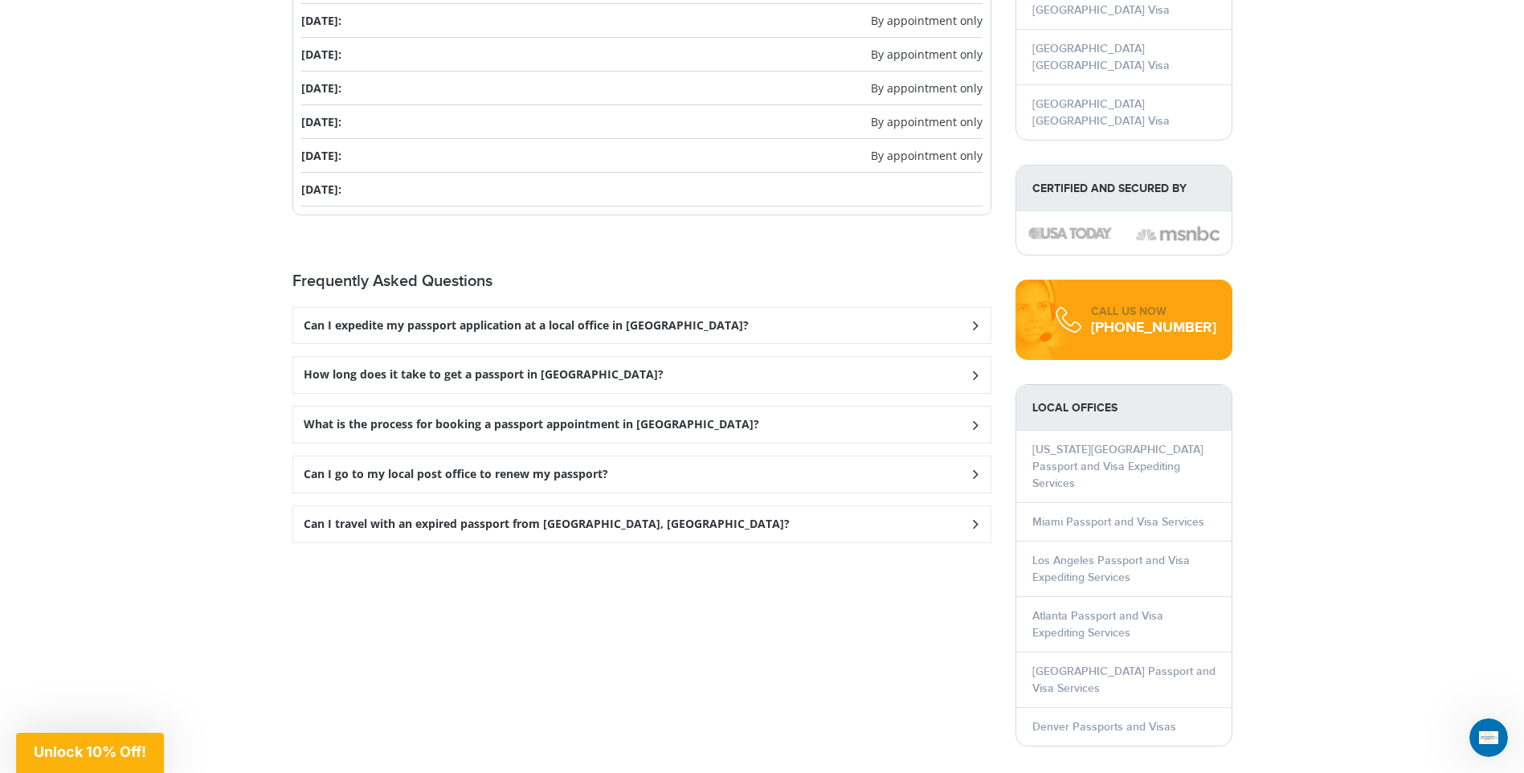
click at [661, 344] on div "Can I travel with an expired passport from [GEOGRAPHIC_DATA], [GEOGRAPHIC_DATA]?" at bounding box center [642, 326] width 698 height 36
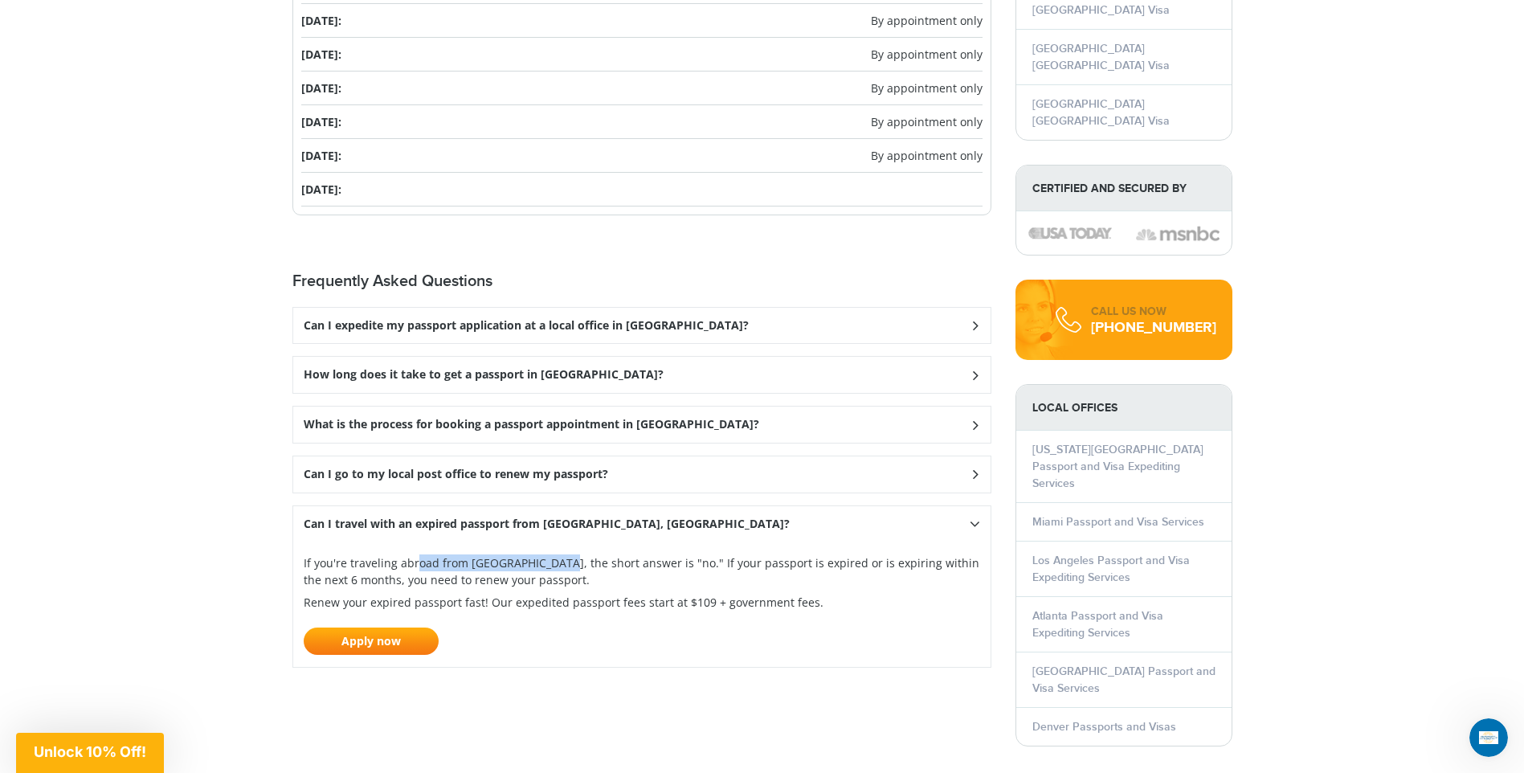
drag, startPoint x: 357, startPoint y: 560, endPoint x: 498, endPoint y: 555, distance: 141.5
click at [0, 0] on p "If you're traveling abroad from [GEOGRAPHIC_DATA], the short answer is "no." If…" at bounding box center [0, 0] width 0 height 0
drag, startPoint x: 498, startPoint y: 555, endPoint x: 501, endPoint y: 566, distance: 10.9
click at [0, 0] on p "If you're traveling abroad from [GEOGRAPHIC_DATA], the short answer is "no." If…" at bounding box center [0, 0] width 0 height 0
drag, startPoint x: 450, startPoint y: 571, endPoint x: 612, endPoint y: 583, distance: 162.8
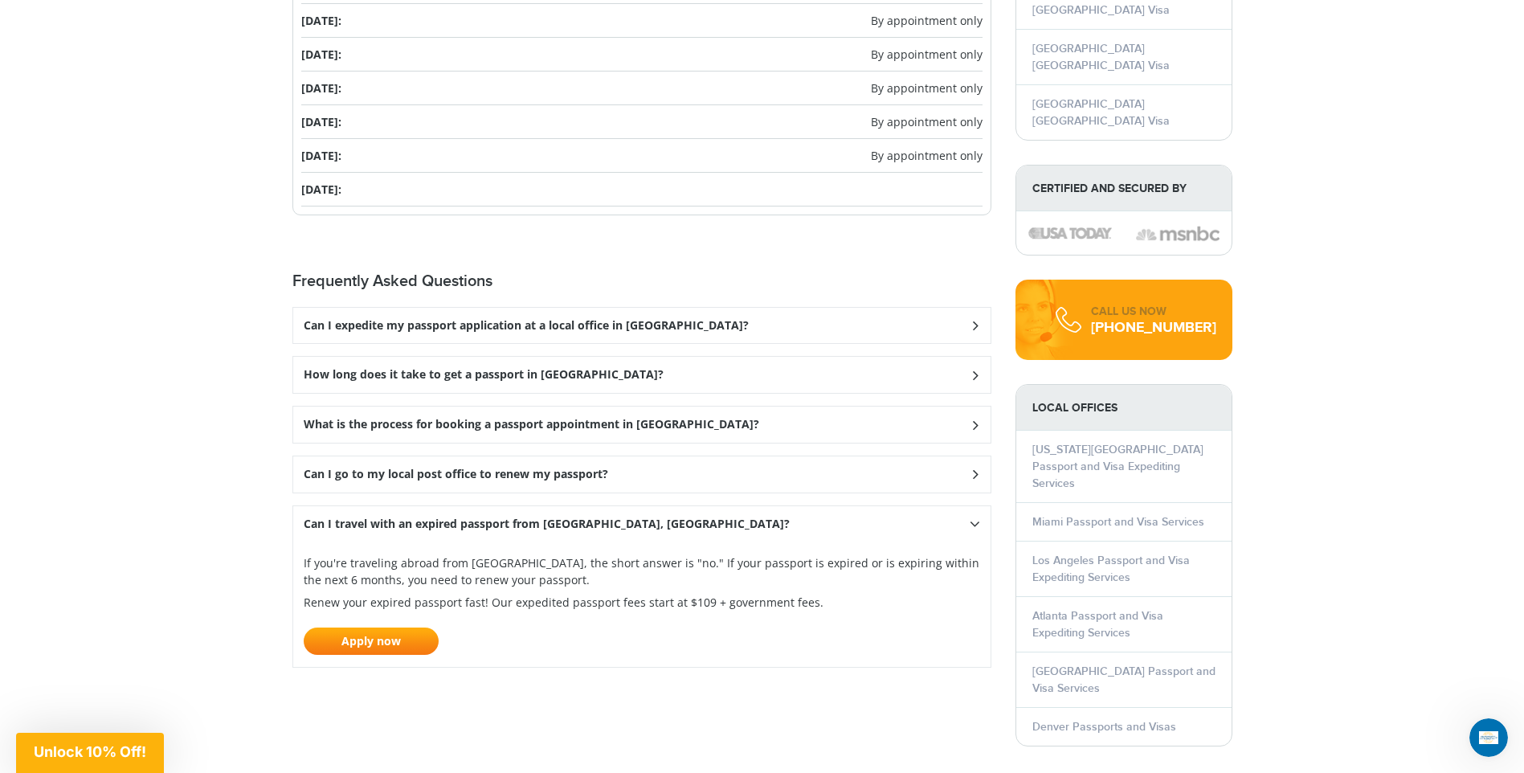
click at [0, 0] on p "If you're traveling abroad from [GEOGRAPHIC_DATA], the short answer is "no." If…" at bounding box center [0, 0] width 0 height 0
drag, startPoint x: 612, startPoint y: 583, endPoint x: 542, endPoint y: 604, distance: 73.7
click at [542, 604] on p "Renew your expired passport fast! Our expedited passport fees start at $109 + g…" at bounding box center [642, 624] width 677 height 61
drag, startPoint x: 381, startPoint y: 607, endPoint x: 600, endPoint y: 612, distance: 219.4
click at [600, 612] on p "Renew your expired passport fast! Our expedited passport fees start at $109 + g…" at bounding box center [642, 624] width 677 height 61
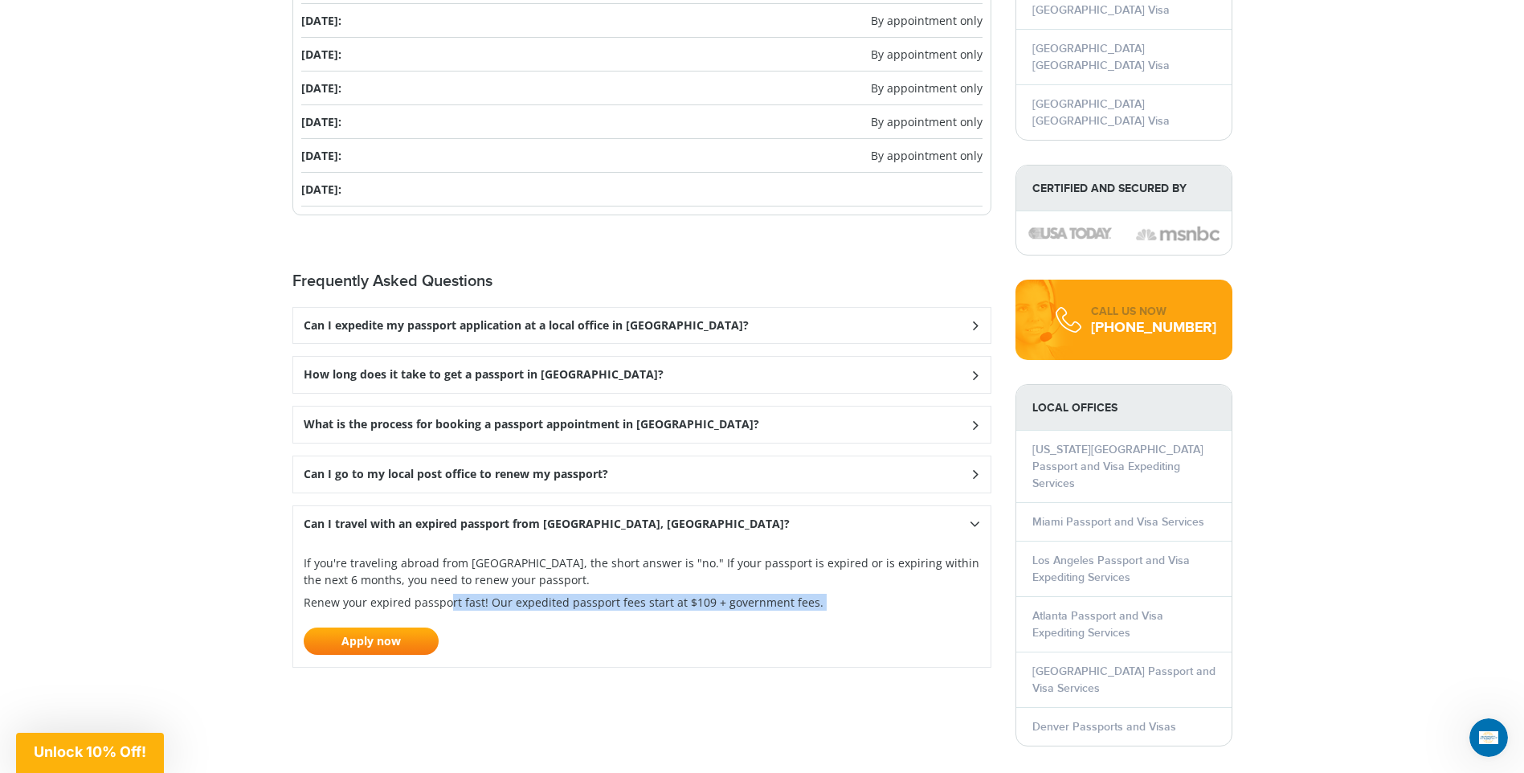
drag, startPoint x: 600, startPoint y: 612, endPoint x: 500, endPoint y: 600, distance: 101.1
click at [501, 600] on p "Renew your expired passport fast! Our expedited passport fees start at $109 + g…" at bounding box center [642, 624] width 677 height 61
drag, startPoint x: 298, startPoint y: 604, endPoint x: 575, endPoint y: 601, distance: 277.3
click at [0, 0] on div "If you're traveling abroad from [GEOGRAPHIC_DATA], the short answer is "no." If…" at bounding box center [0, 0] width 0 height 0
drag, startPoint x: 575, startPoint y: 601, endPoint x: 551, endPoint y: 604, distance: 24.2
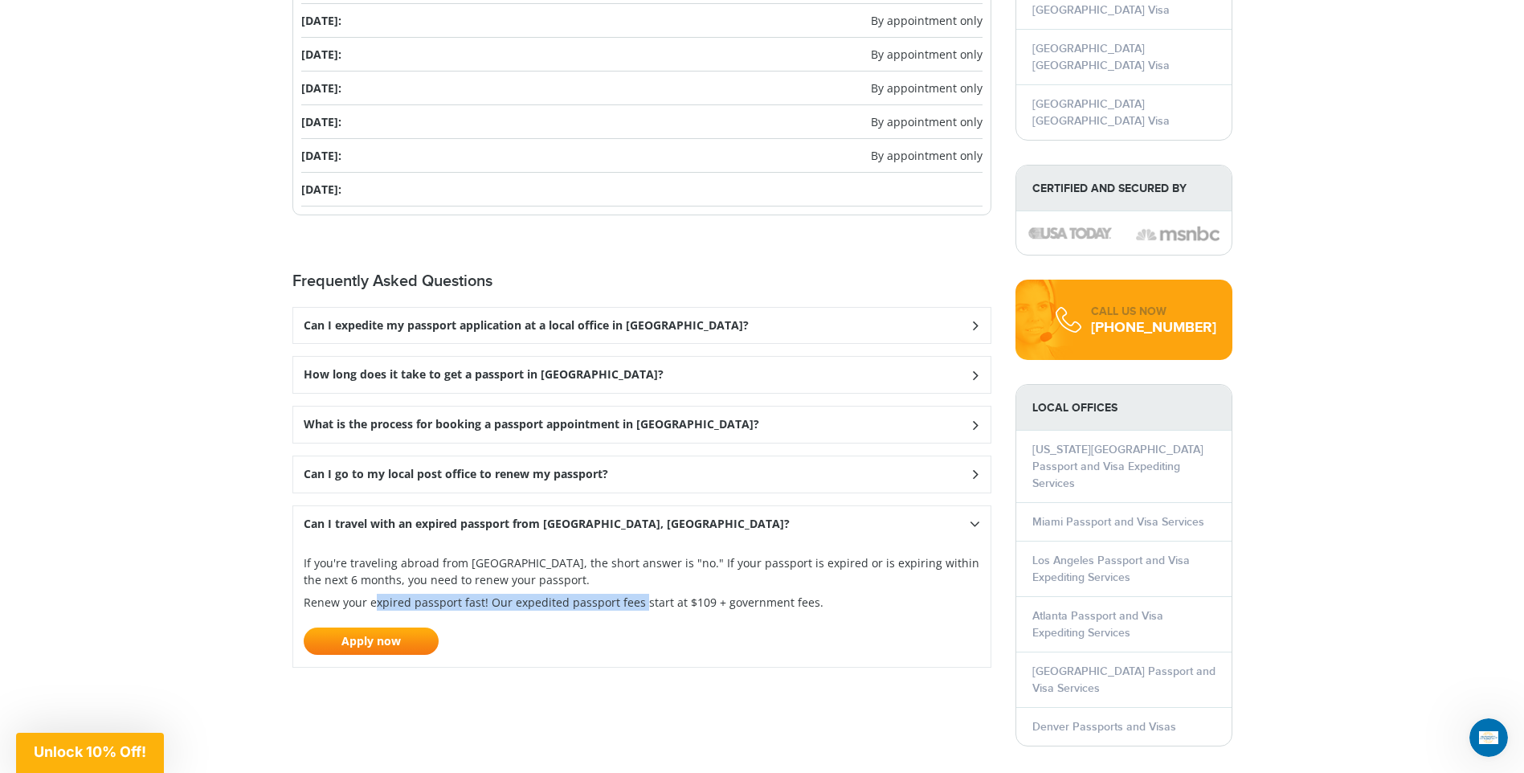
click at [551, 604] on p "Renew your expired passport fast! Our expedited passport fees start at $109 + g…" at bounding box center [642, 624] width 677 height 61
drag, startPoint x: 469, startPoint y: 608, endPoint x: 658, endPoint y: 608, distance: 189.7
click at [658, 608] on p "Renew your expired passport fast! Our expedited passport fees start at $109 + g…" at bounding box center [642, 624] width 677 height 61
drag, startPoint x: 658, startPoint y: 608, endPoint x: 575, endPoint y: 608, distance: 82.8
click at [575, 608] on p "Renew your expired passport fast! Our expedited passport fees start at $109 + g…" at bounding box center [642, 624] width 677 height 61
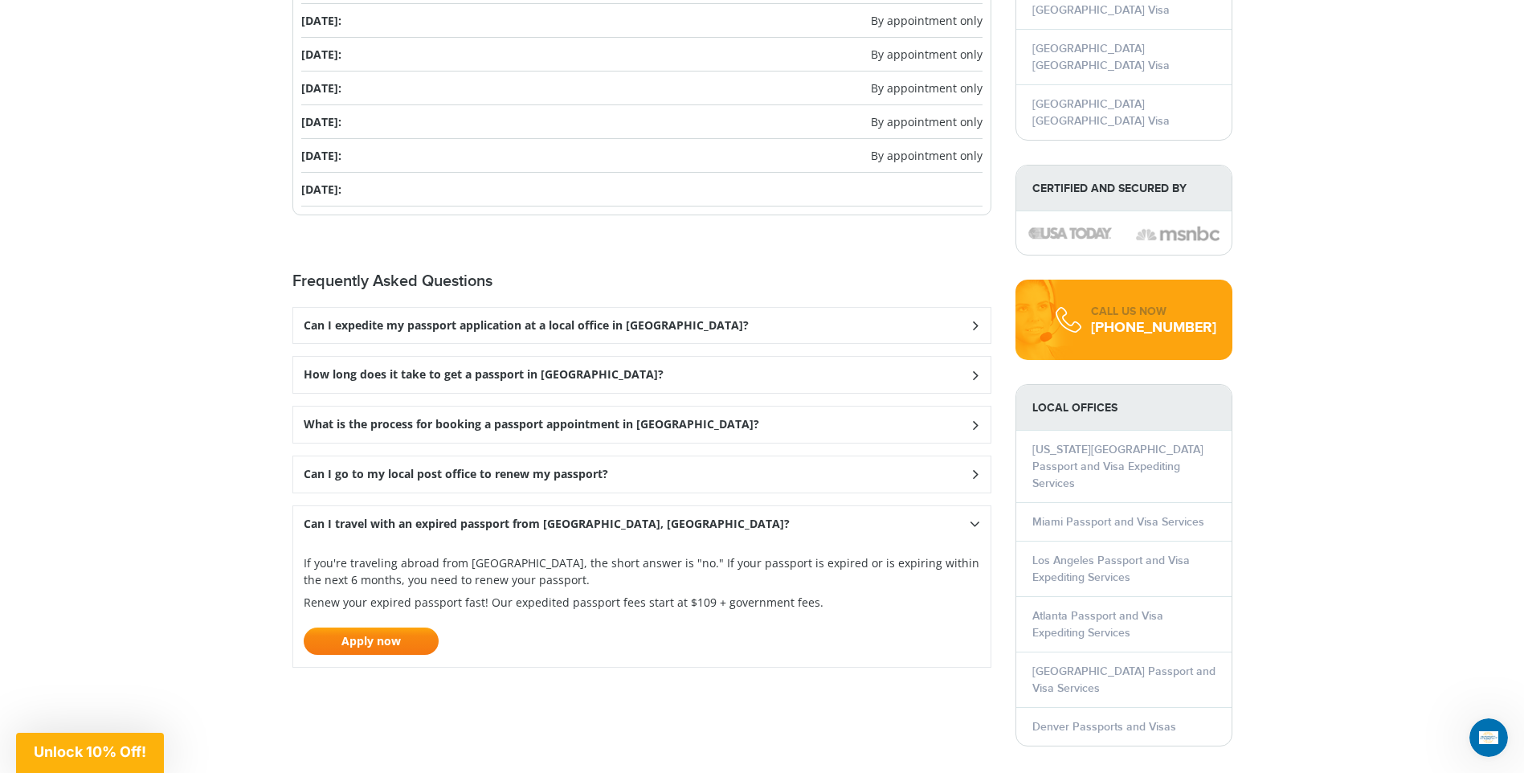
click at [396, 642] on link "Apply now" at bounding box center [371, 641] width 135 height 27
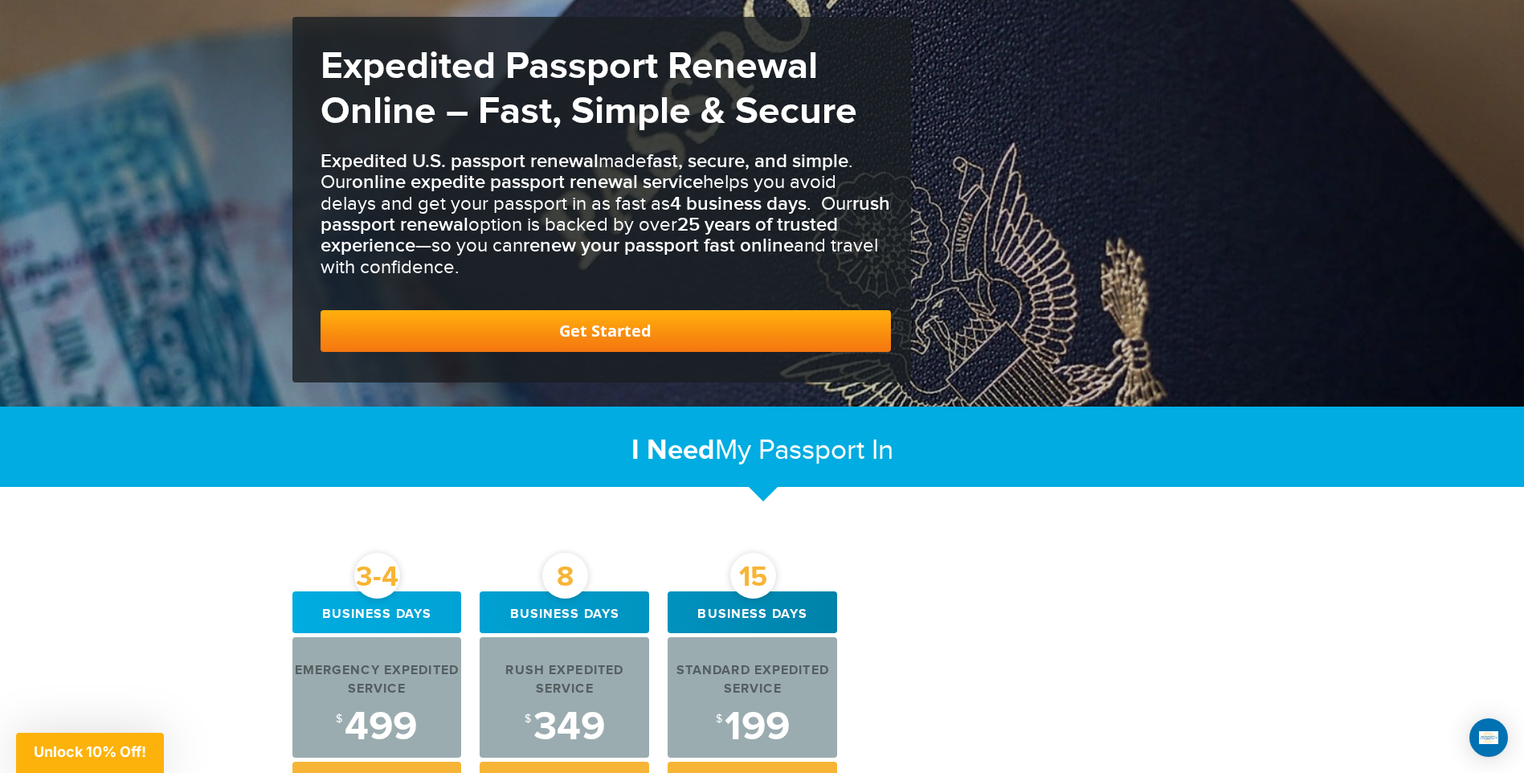
scroll to position [161, 0]
